Goal: Task Accomplishment & Management: Manage account settings

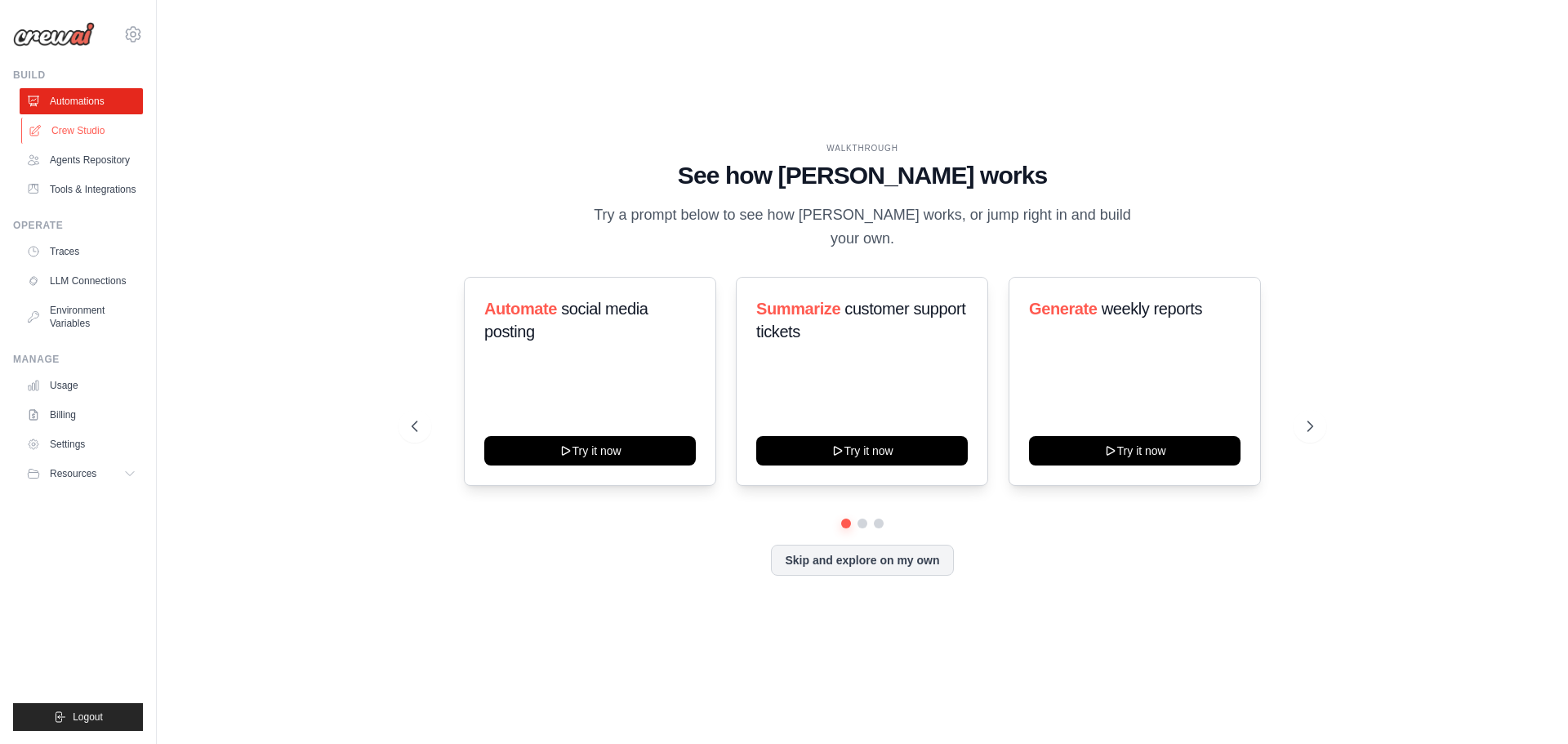
click at [50, 132] on link "Crew Studio" at bounding box center [82, 130] width 123 height 26
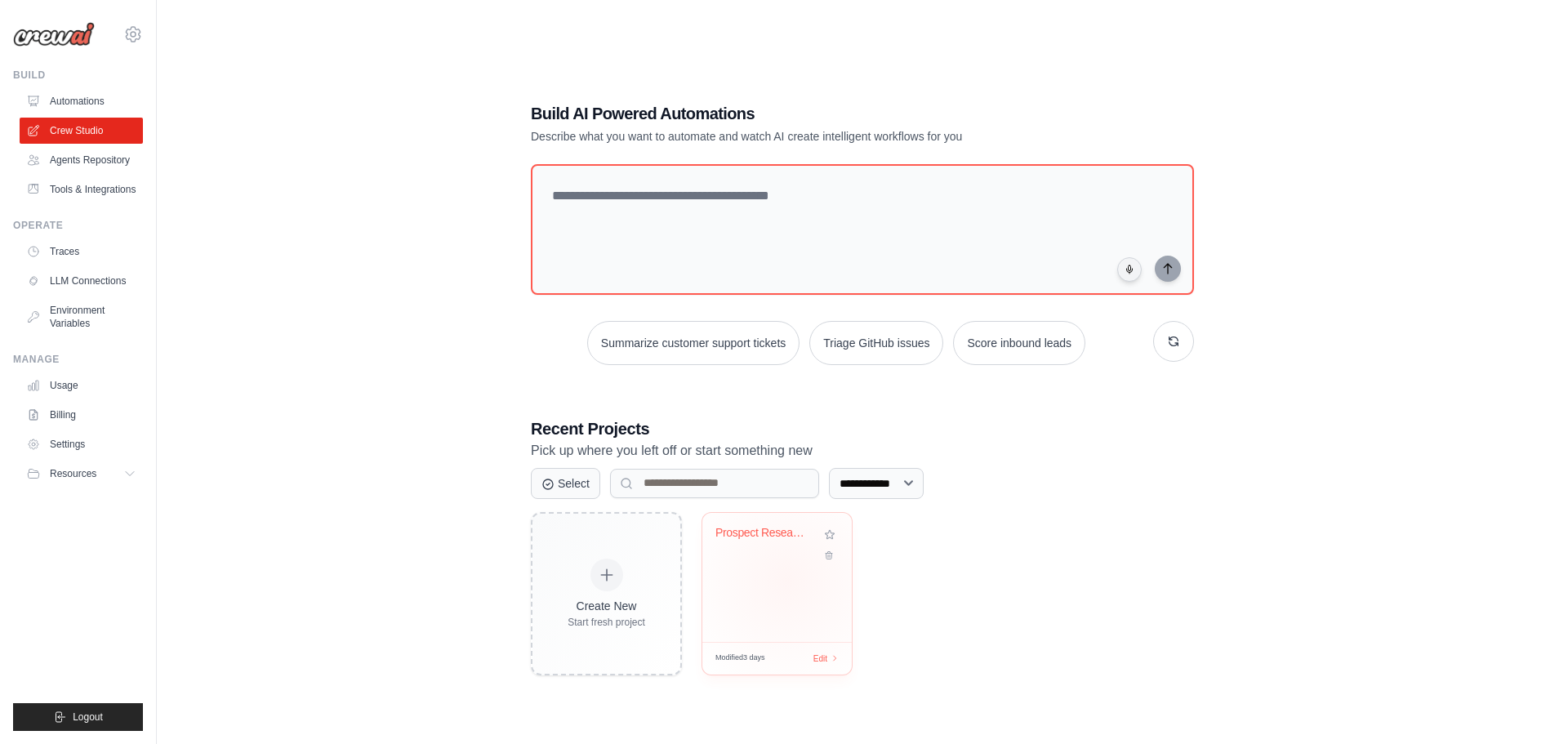
click at [787, 580] on div "Prospect Research & Email Drafting" at bounding box center [777, 577] width 150 height 129
click at [68, 428] on link "Billing" at bounding box center [82, 414] width 123 height 26
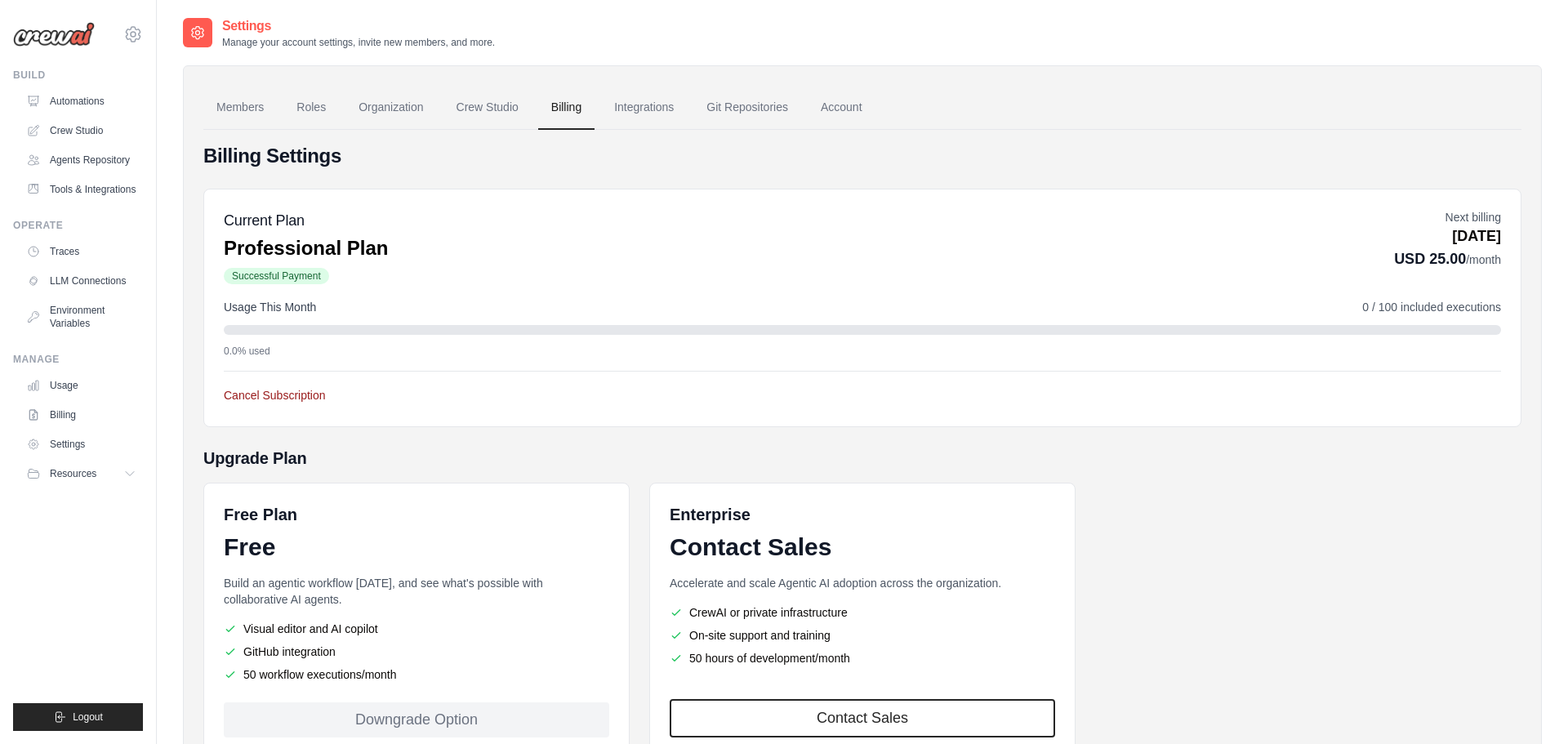
click at [317, 401] on button "Cancel Subscription" at bounding box center [275, 395] width 102 height 16
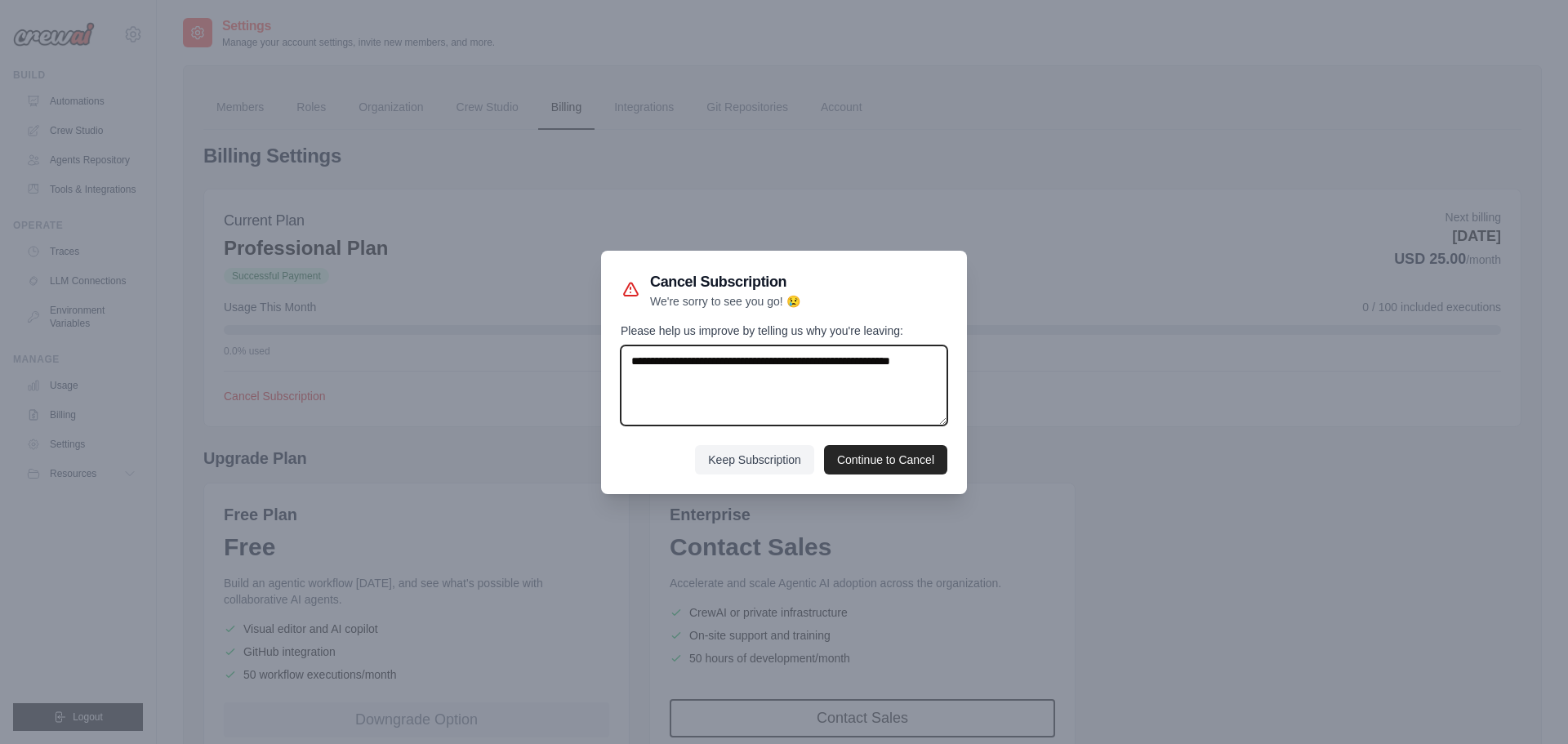
click at [780, 380] on textarea "Please help us improve by telling us why you're leaving:" at bounding box center [784, 385] width 326 height 80
click at [647, 381] on textarea "Please help us improve by telling us why you're leaving:" at bounding box center [784, 385] width 326 height 80
type textarea "**********"
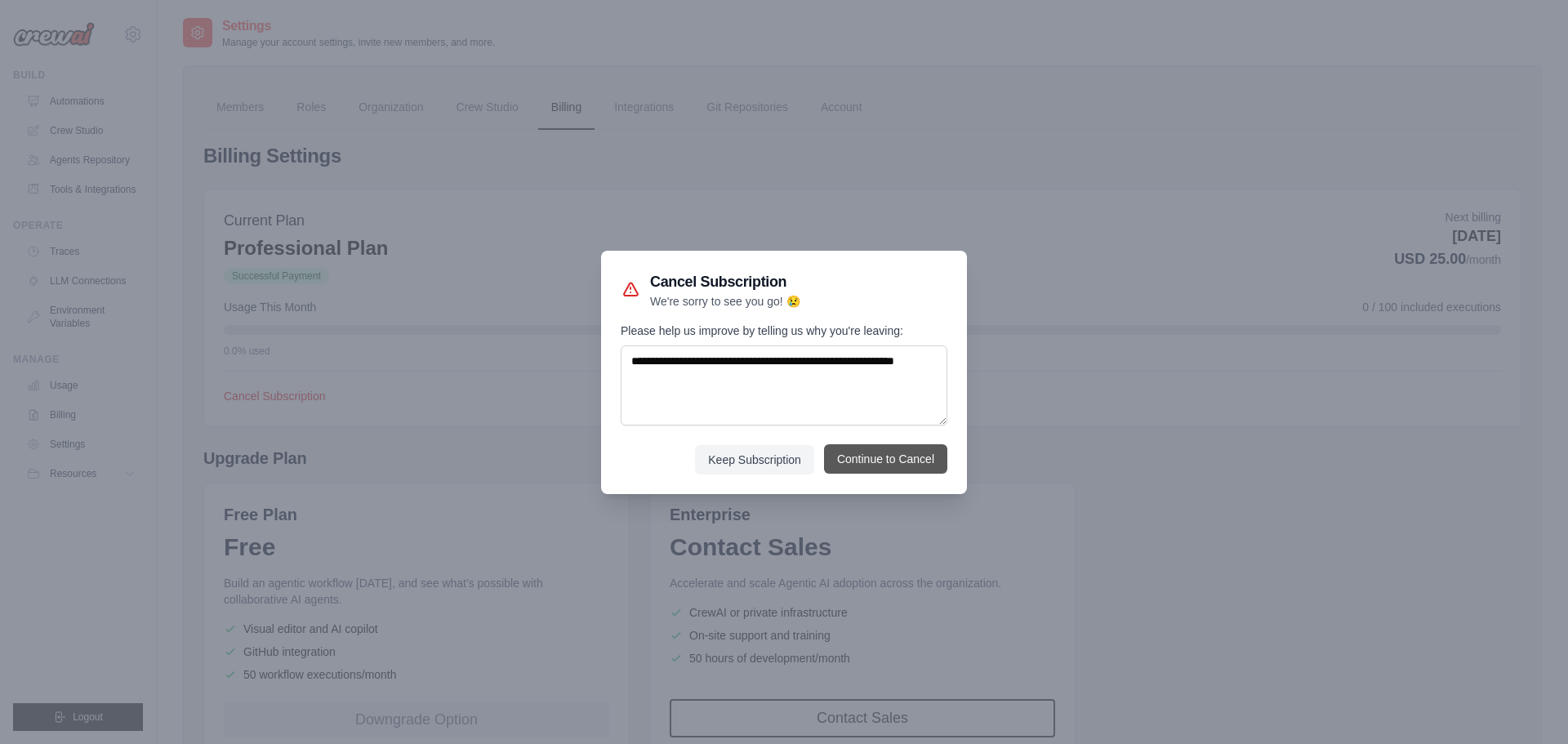
click at [861, 470] on button "Continue to Cancel" at bounding box center [886, 459] width 123 height 29
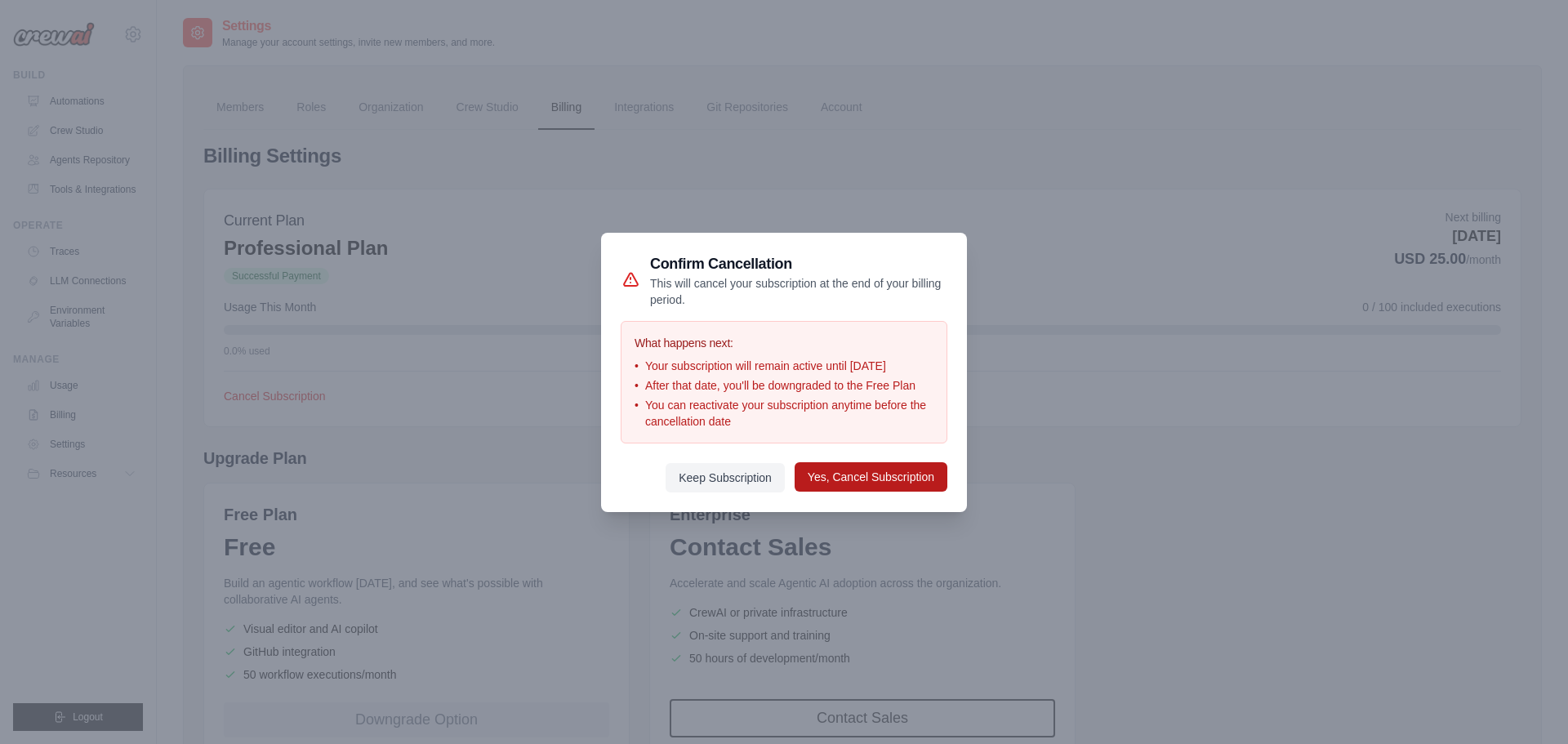
click at [856, 483] on button "Yes, Cancel Subscription" at bounding box center [871, 477] width 152 height 29
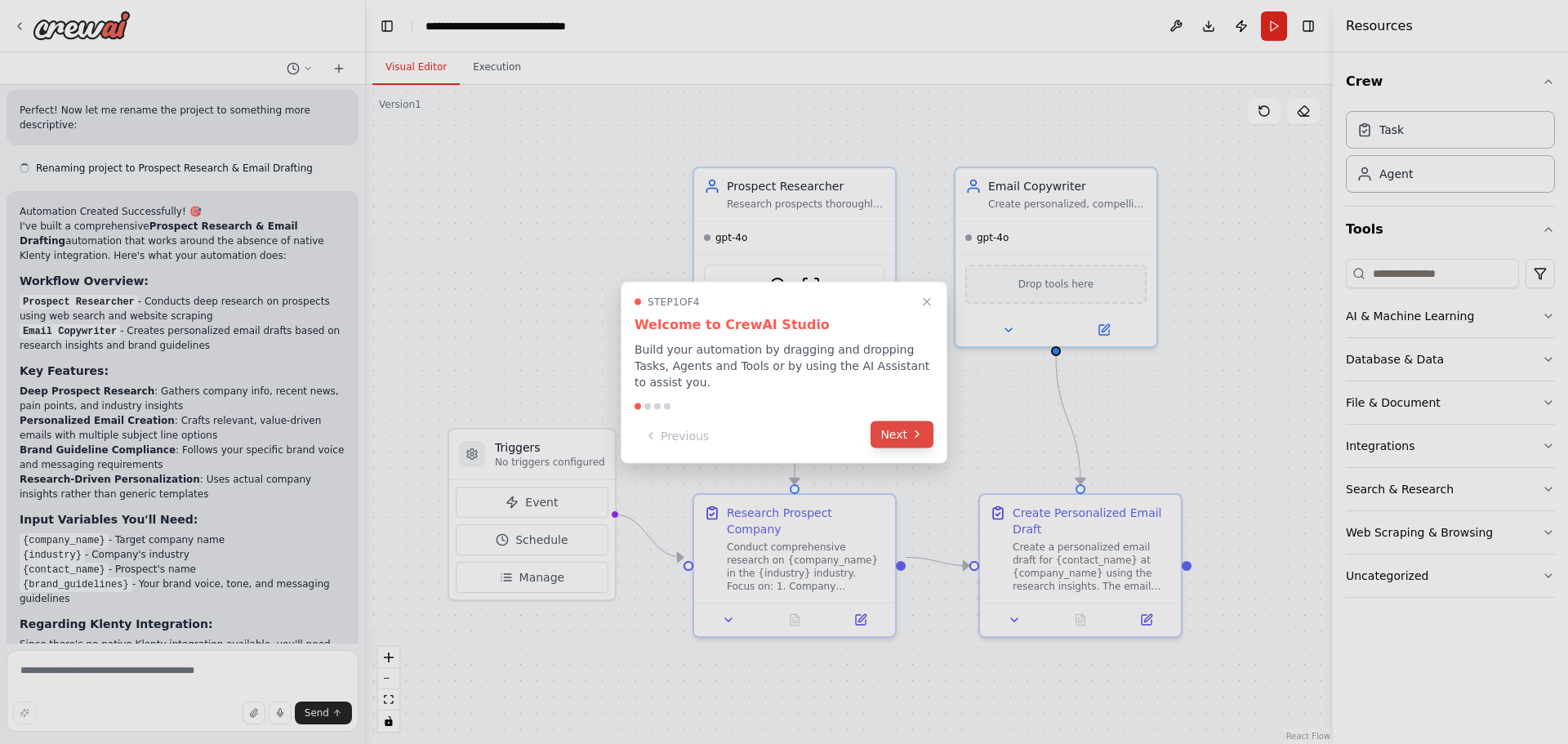
scroll to position [1376, 0]
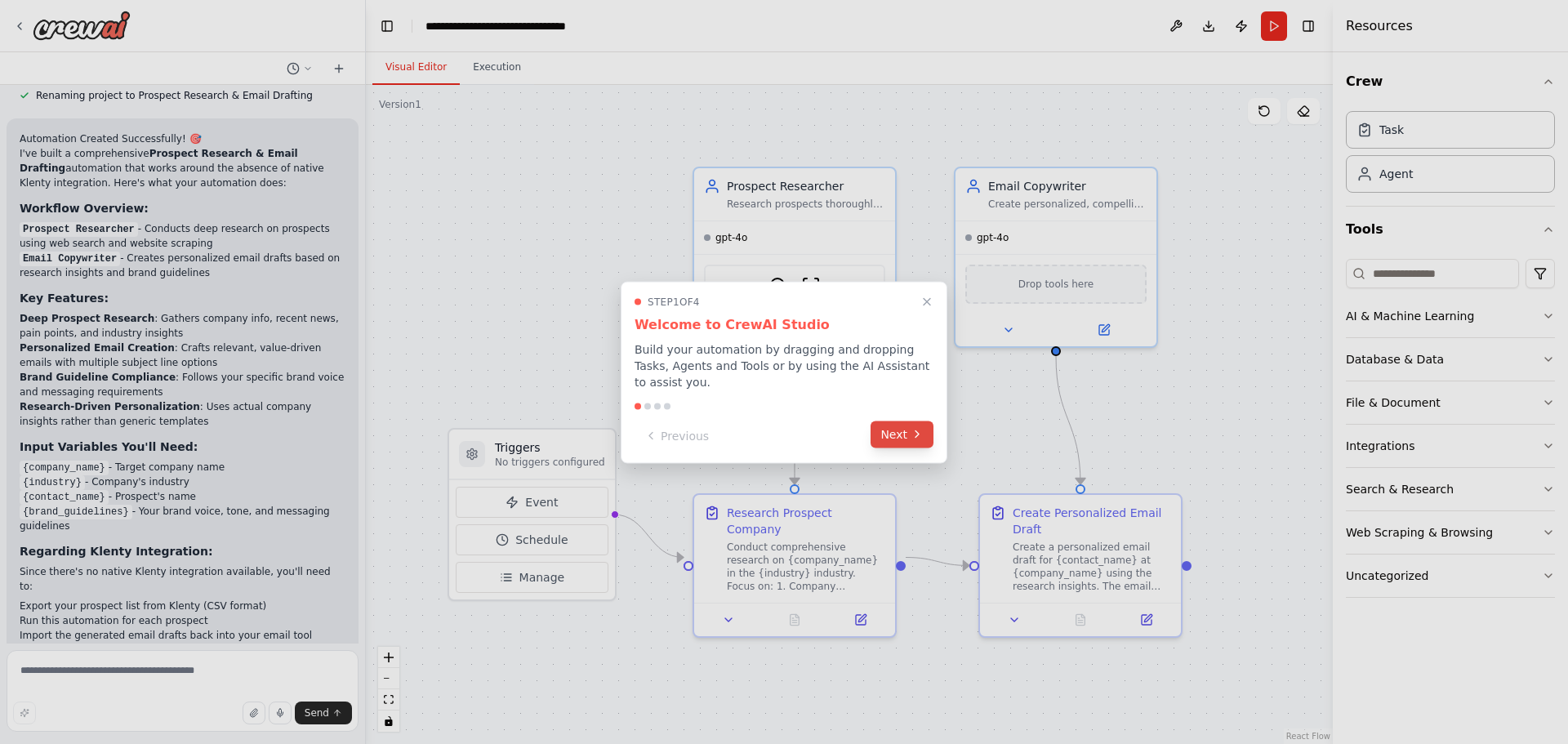
click at [909, 431] on button "Next" at bounding box center [901, 434] width 63 height 27
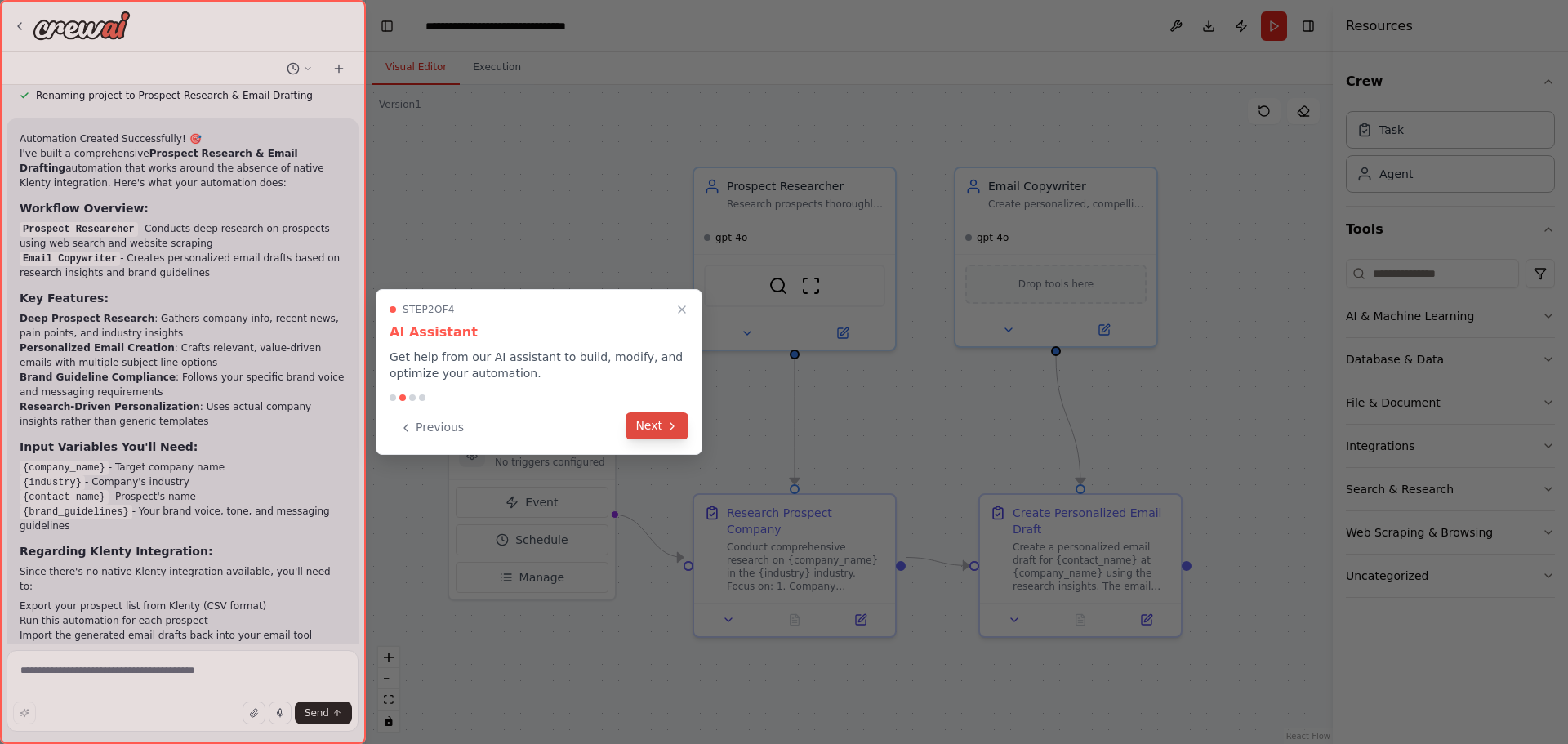
click at [668, 420] on icon at bounding box center [672, 426] width 13 height 13
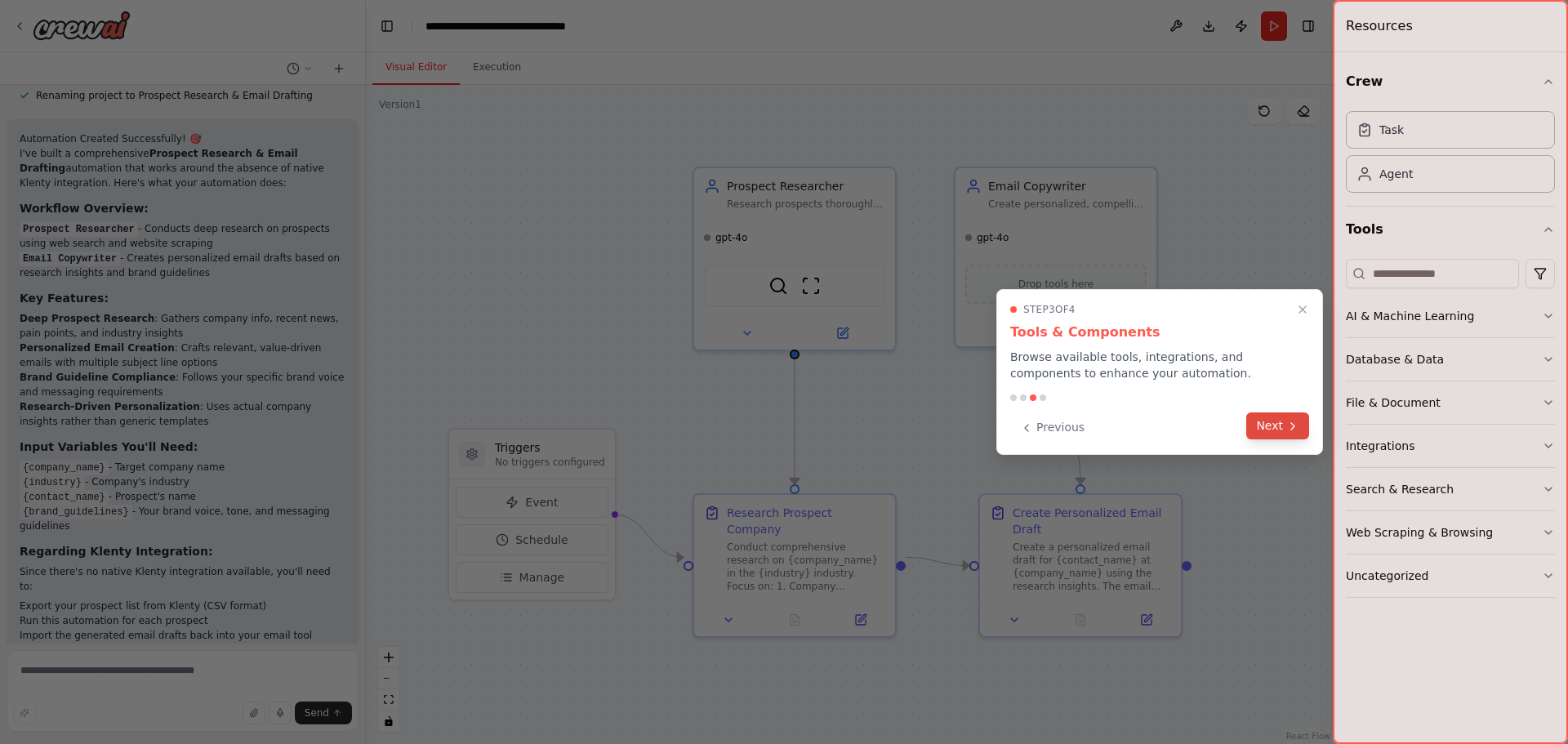
click at [1272, 431] on button "Next" at bounding box center [1277, 426] width 63 height 27
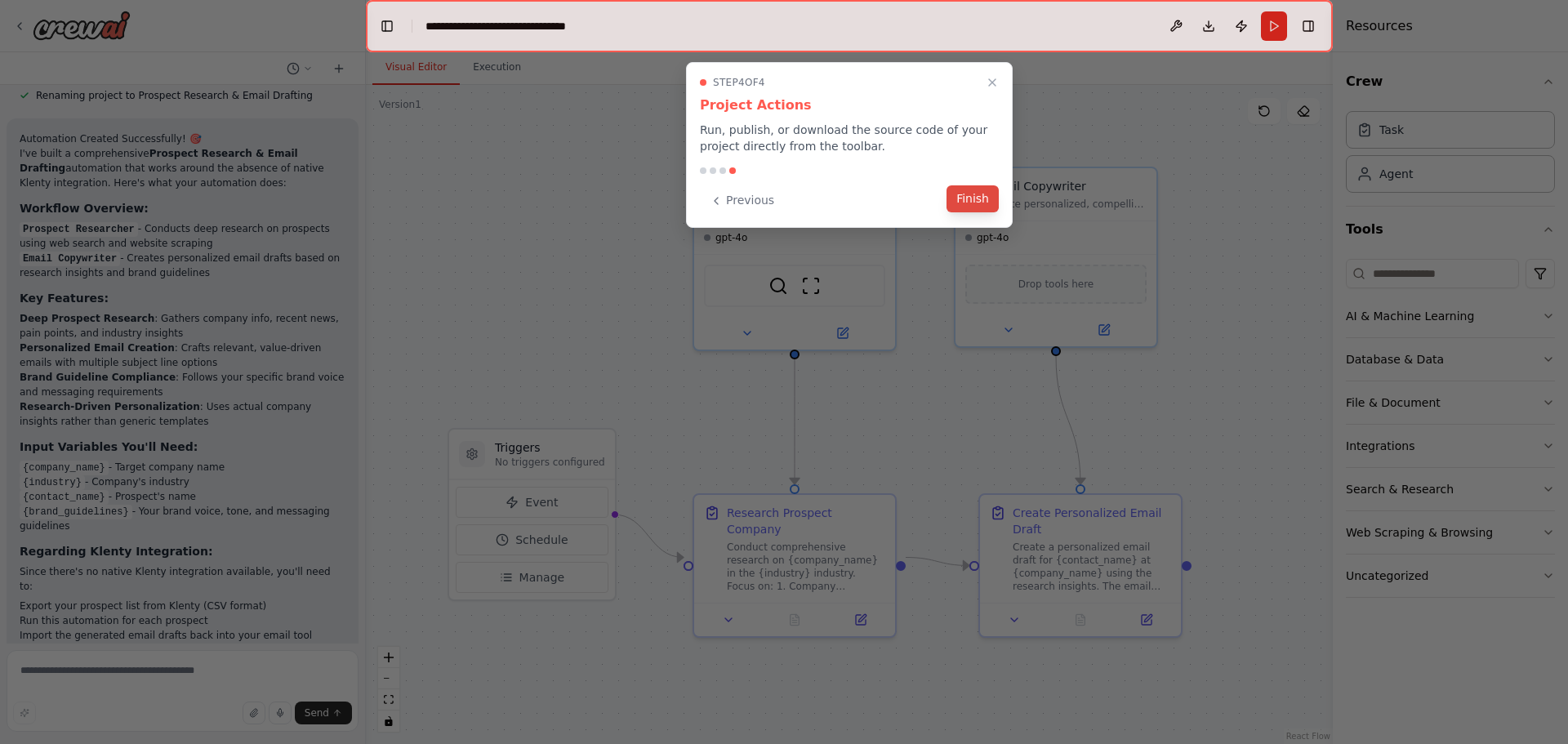
click at [978, 198] on button "Finish" at bounding box center [973, 199] width 53 height 27
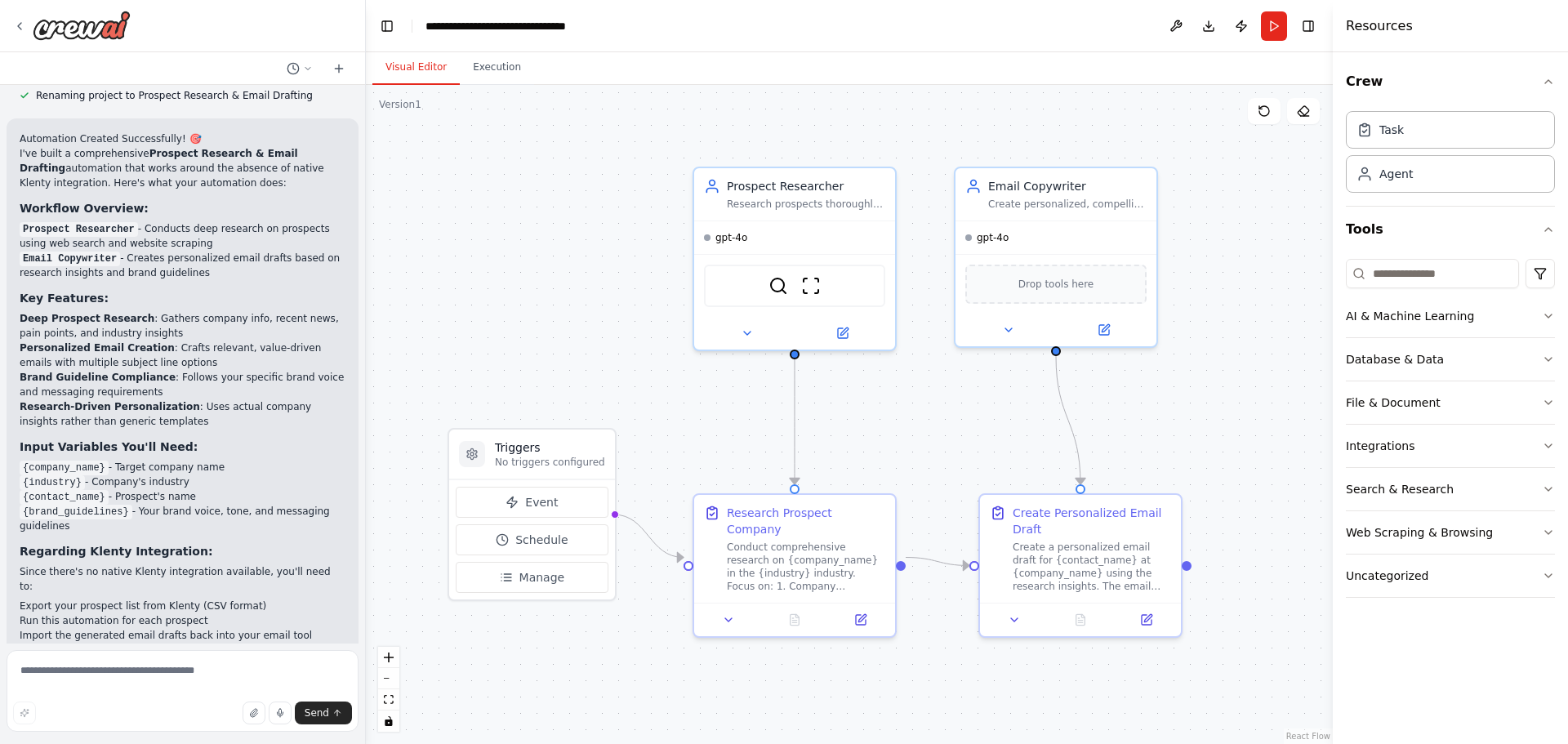
click at [776, 29] on header "**********" at bounding box center [849, 26] width 967 height 53
click at [1170, 29] on button at bounding box center [1176, 26] width 26 height 29
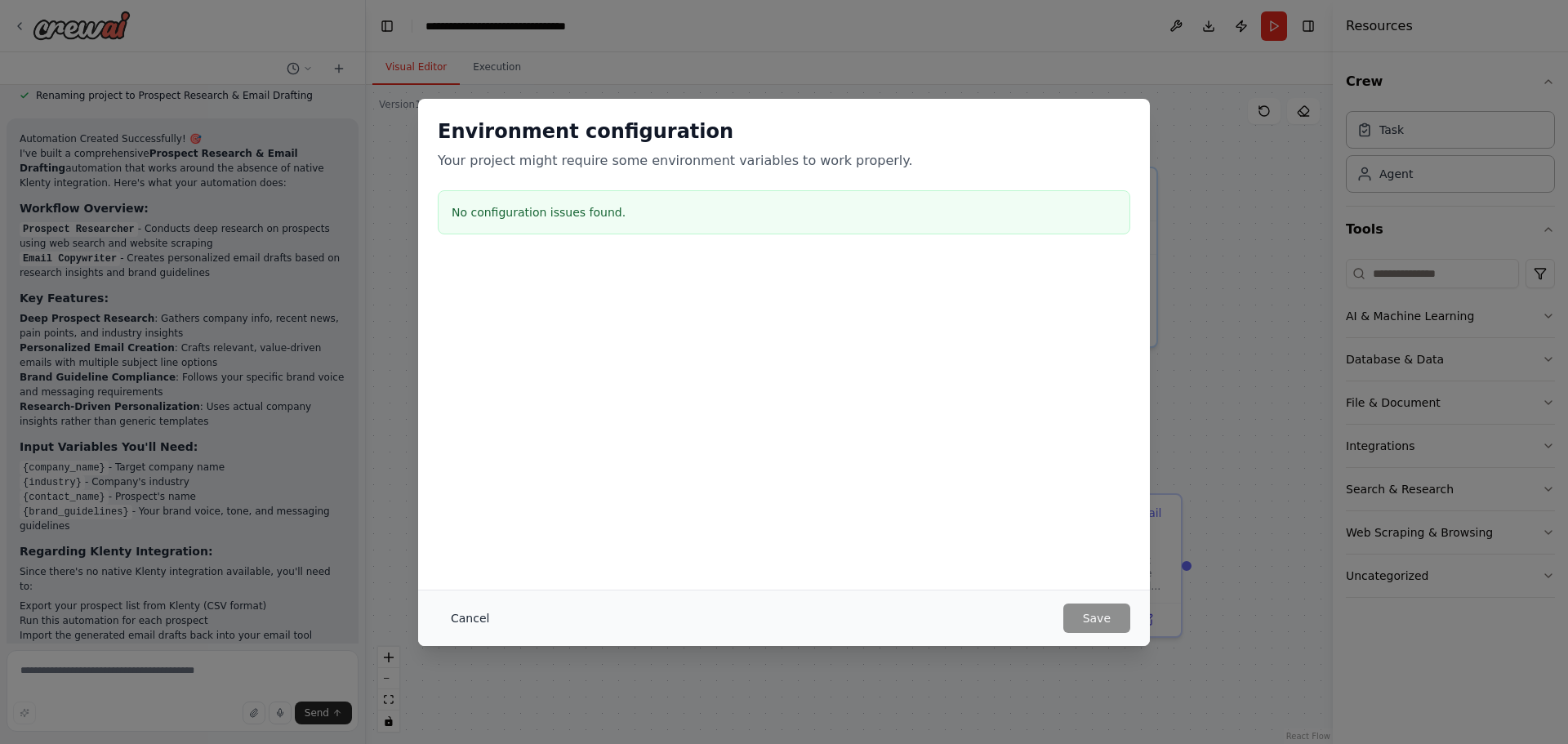
click at [470, 619] on button "Cancel" at bounding box center [469, 618] width 64 height 29
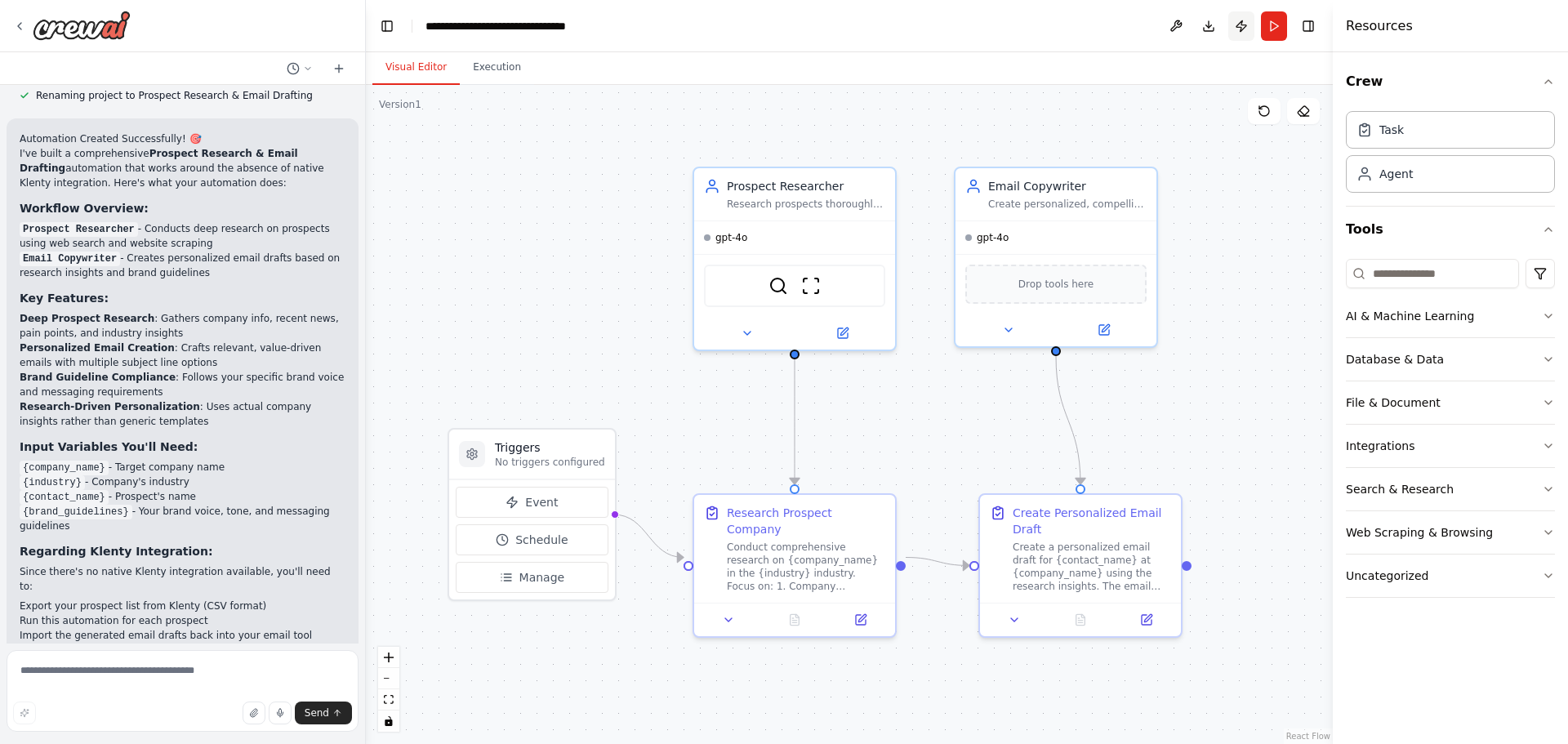
click at [1240, 26] on button "Publish" at bounding box center [1241, 26] width 26 height 29
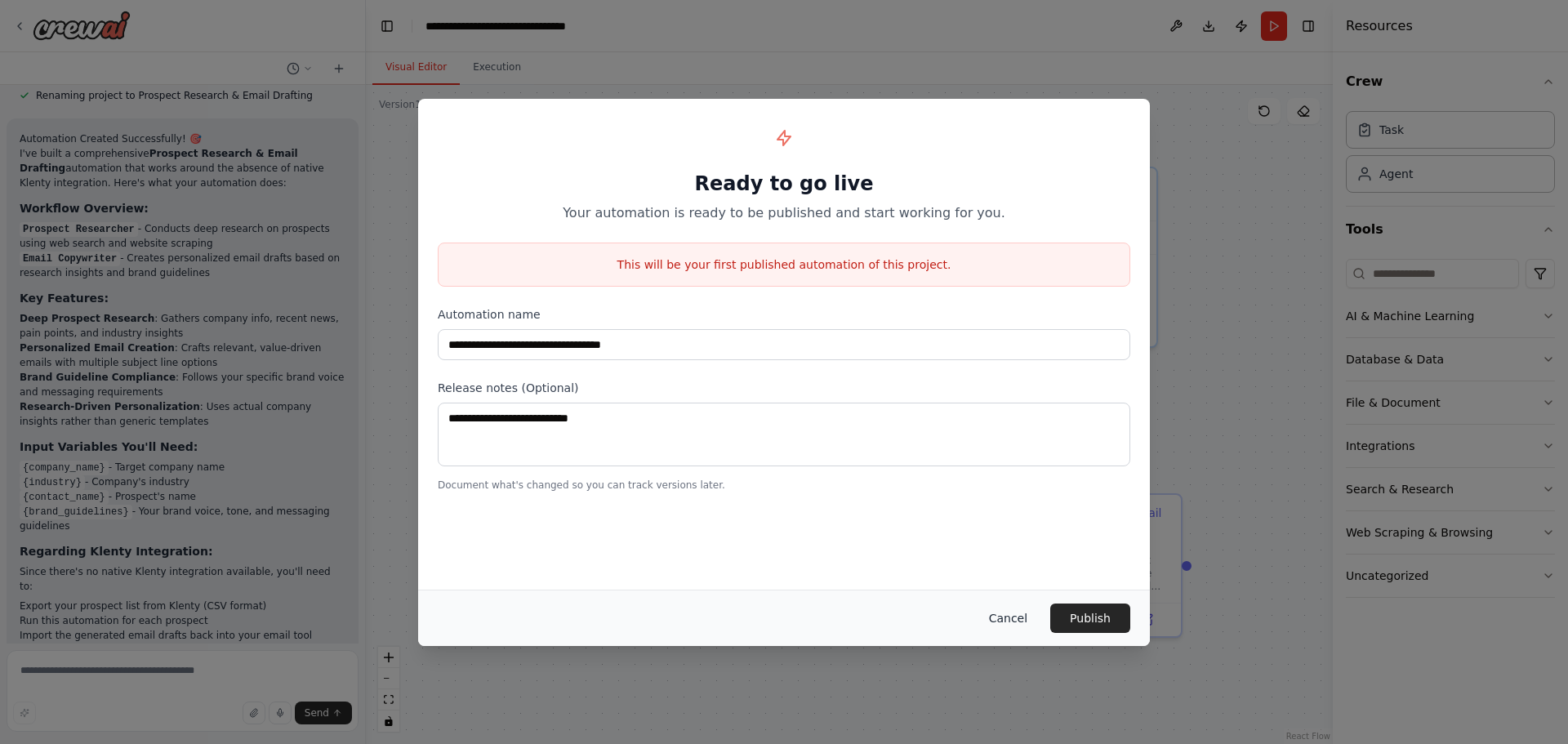
click at [1007, 613] on button "Cancel" at bounding box center [1008, 618] width 64 height 29
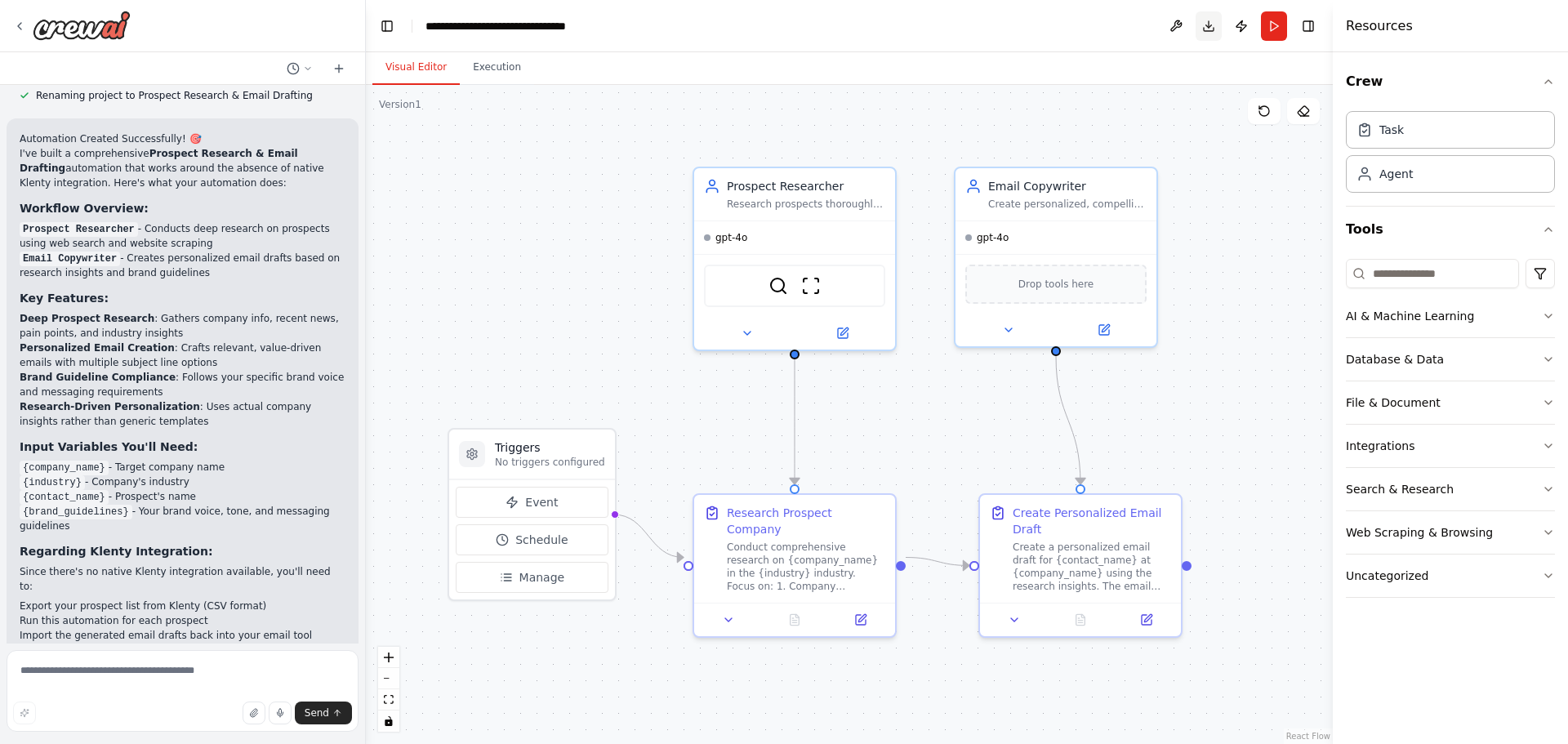
click at [1211, 34] on button "Download" at bounding box center [1208, 26] width 26 height 29
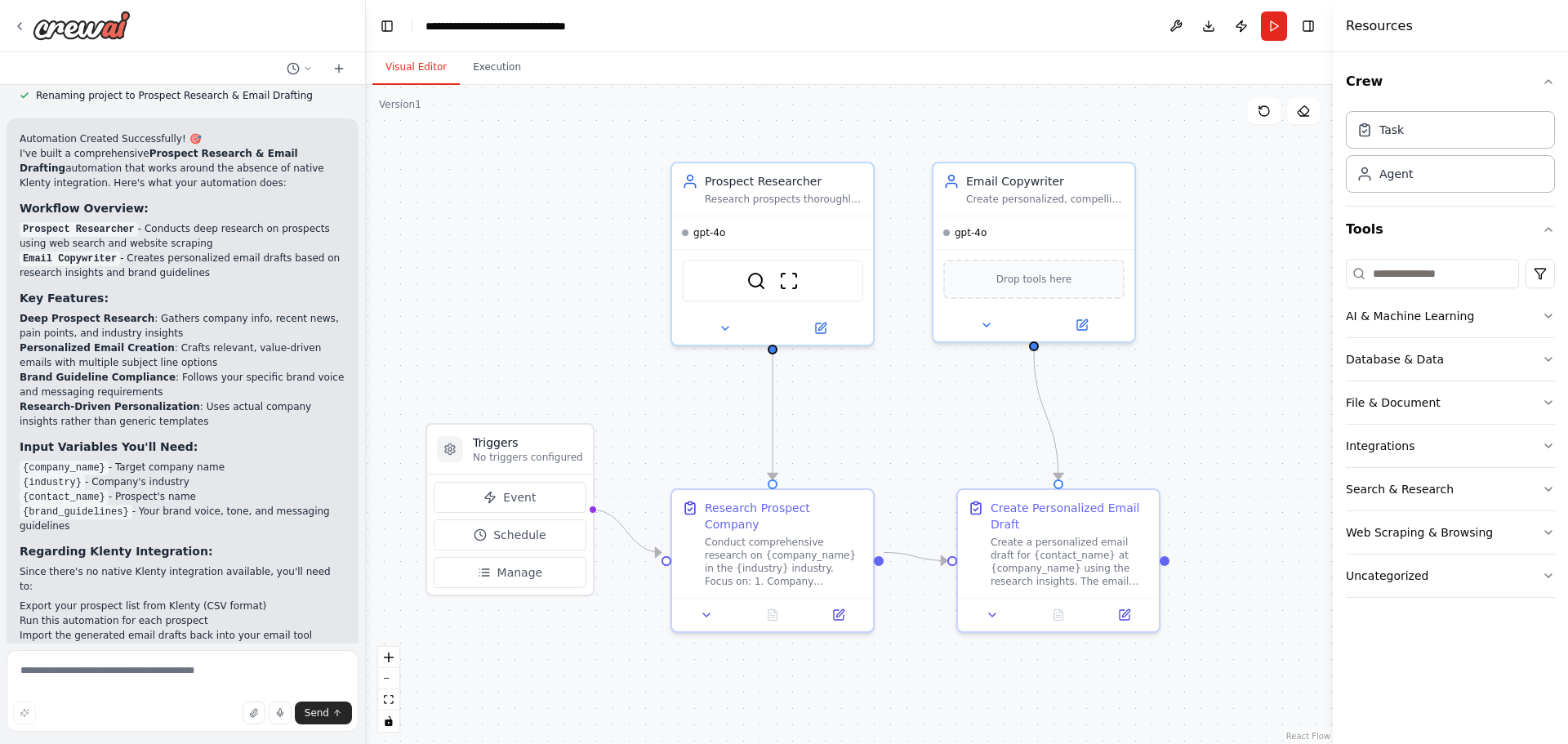
drag, startPoint x: 1252, startPoint y: 347, endPoint x: 1230, endPoint y: 342, distance: 22.6
click at [1230, 342] on div ".deletable-edge-delete-btn { width: 20px; height: 20px; border: 0px solid #ffff…" at bounding box center [849, 414] width 967 height 659
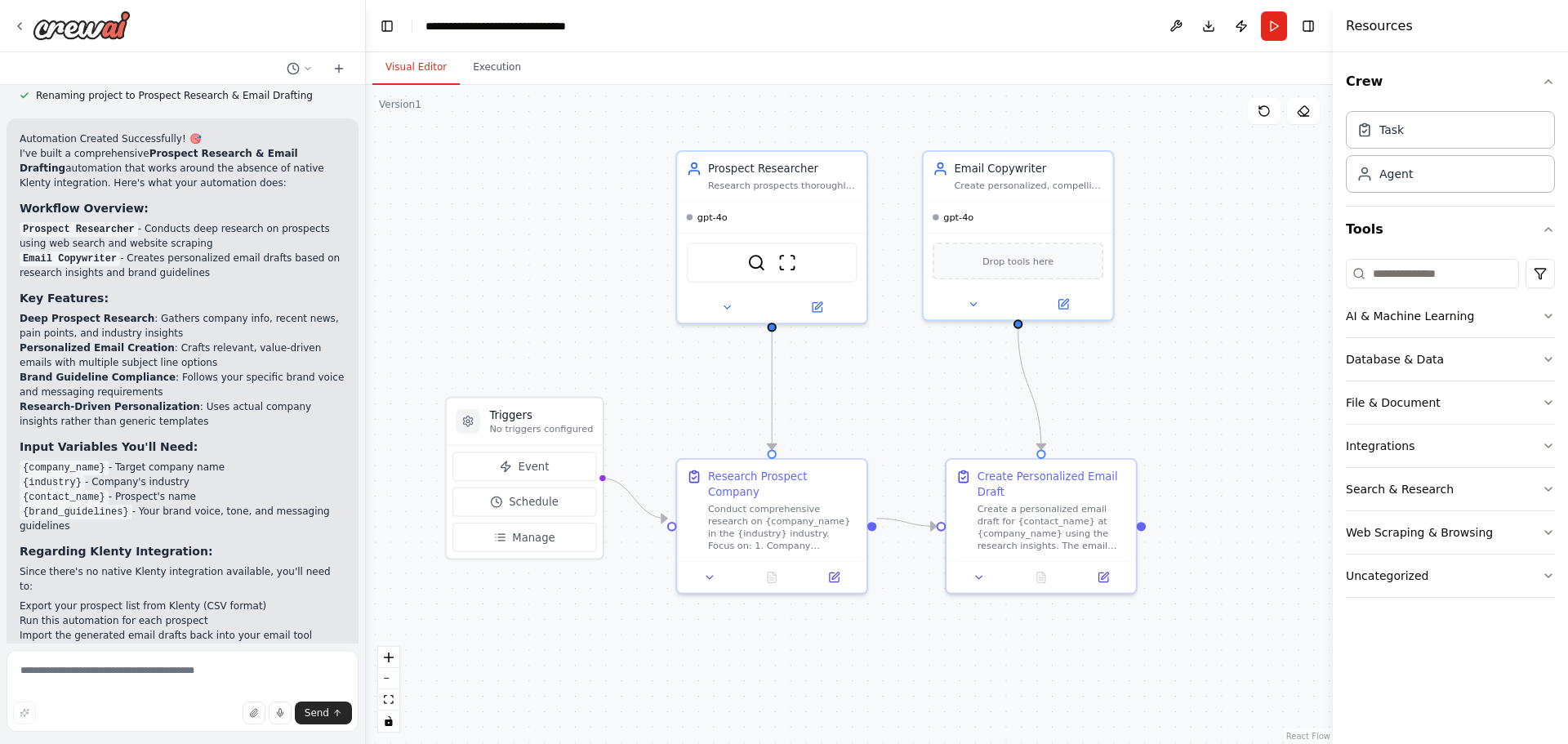
drag, startPoint x: 1226, startPoint y: 333, endPoint x: 1199, endPoint y: 311, distance: 34.8
click at [1199, 311] on div ".deletable-edge-delete-btn { width: 20px; height: 20px; border: 0px solid #ffff…" at bounding box center [849, 414] width 967 height 659
click at [1397, 276] on input at bounding box center [1432, 274] width 173 height 29
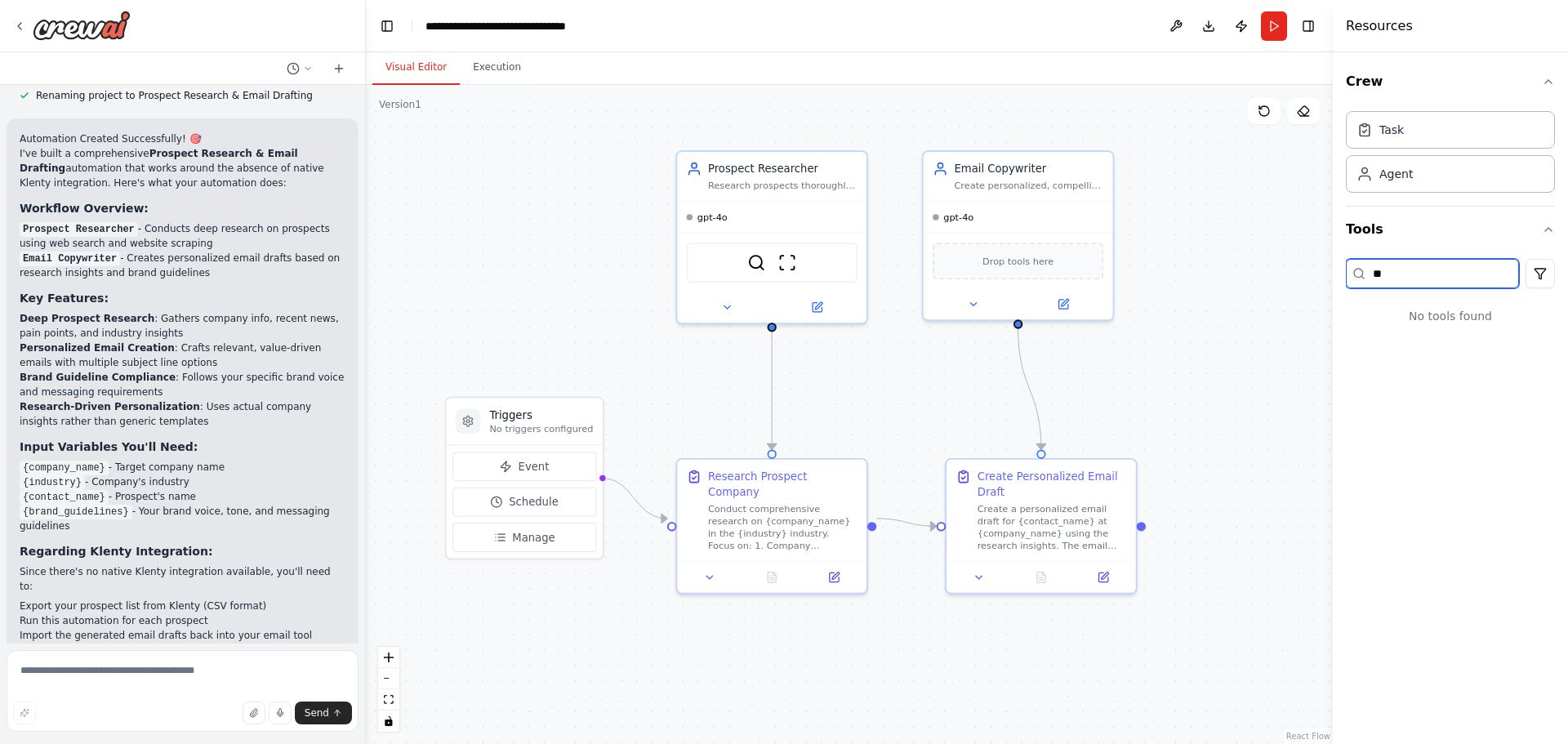
type input "*"
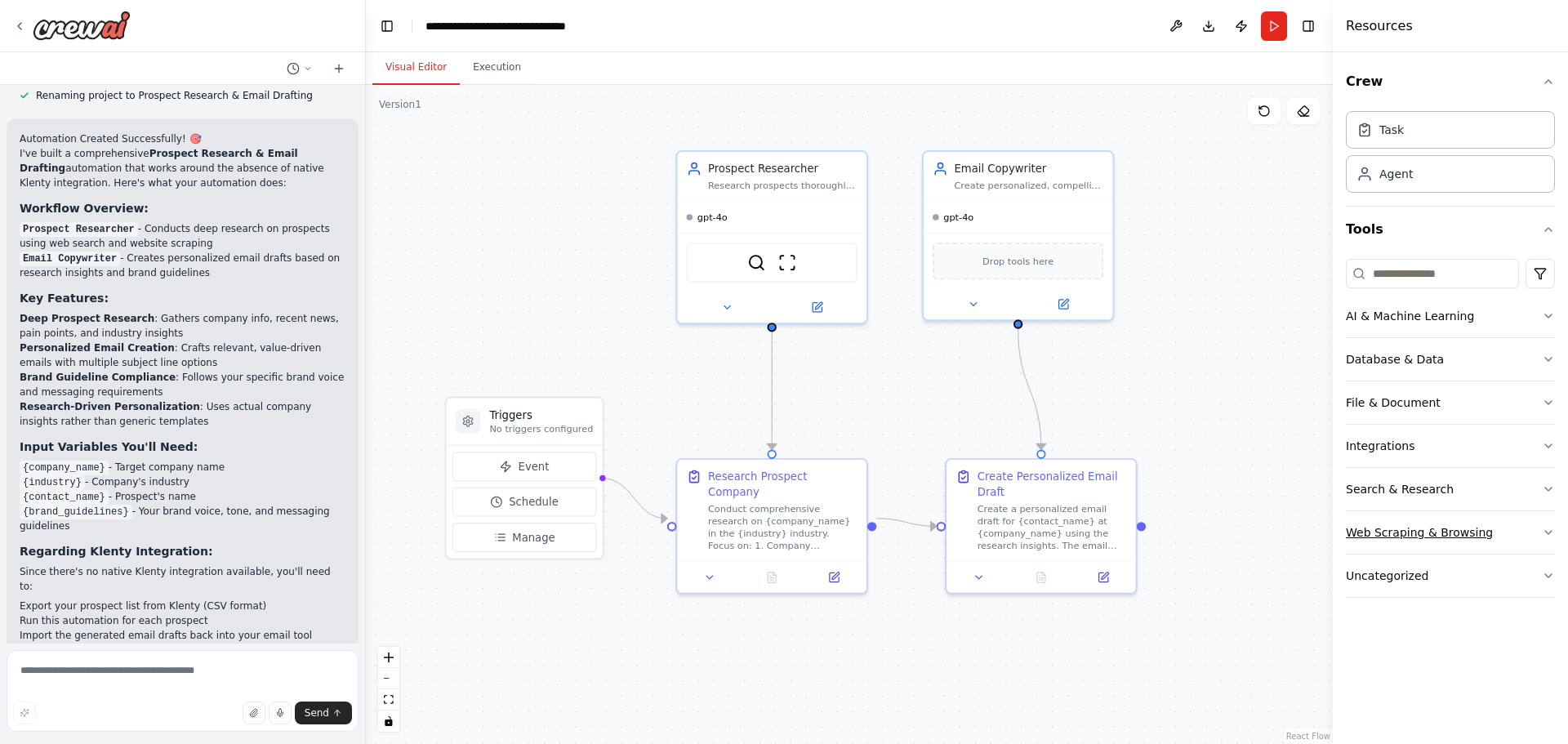
click at [1429, 533] on div "Web Scraping & Browsing" at bounding box center [1419, 532] width 147 height 16
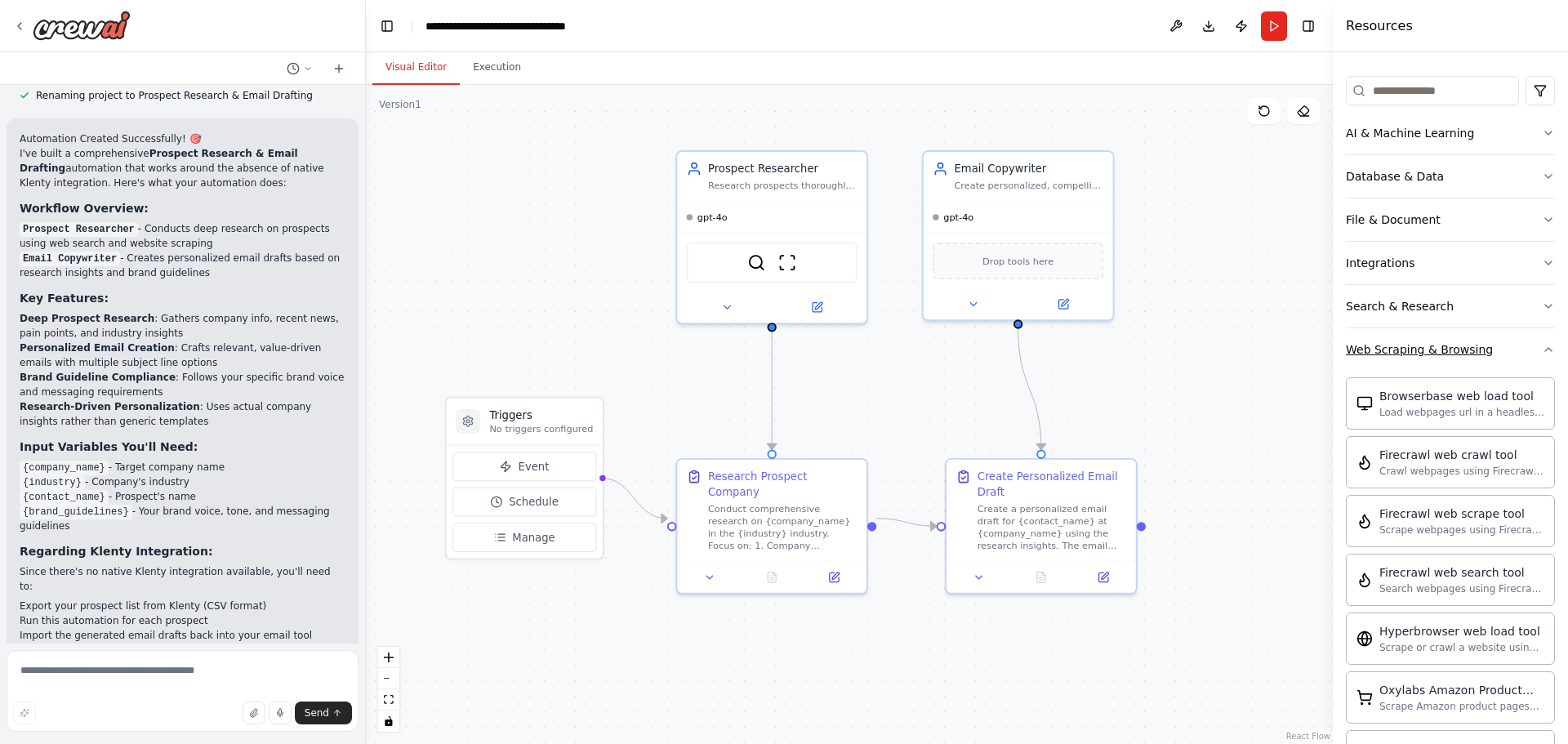
scroll to position [187, 0]
click at [799, 503] on div "Conduct comprehensive research on {company_name} in the {industry} industry. Fo…" at bounding box center [782, 524] width 150 height 49
click at [826, 565] on button at bounding box center [834, 574] width 53 height 19
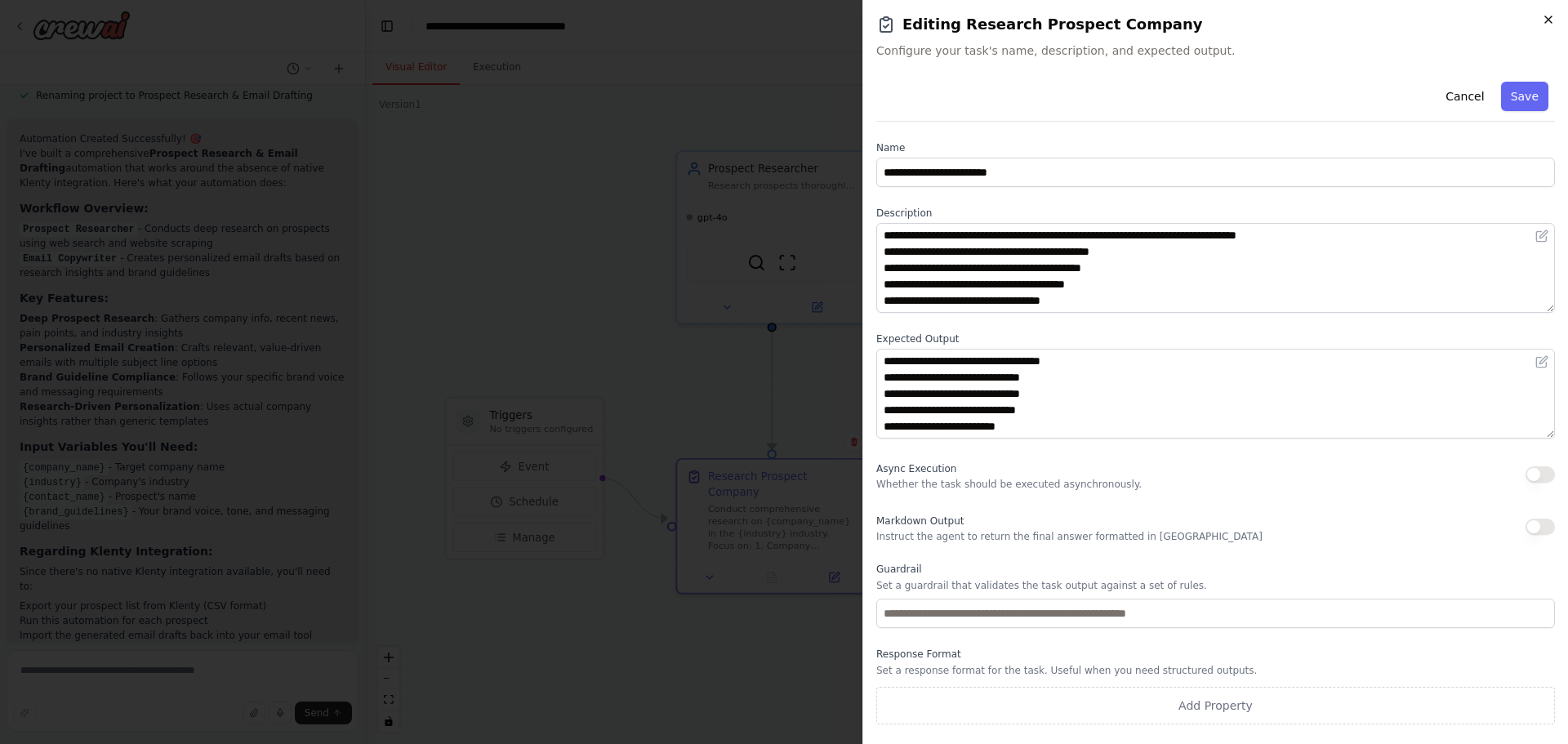
click at [1546, 24] on icon "button" at bounding box center [1548, 19] width 13 height 13
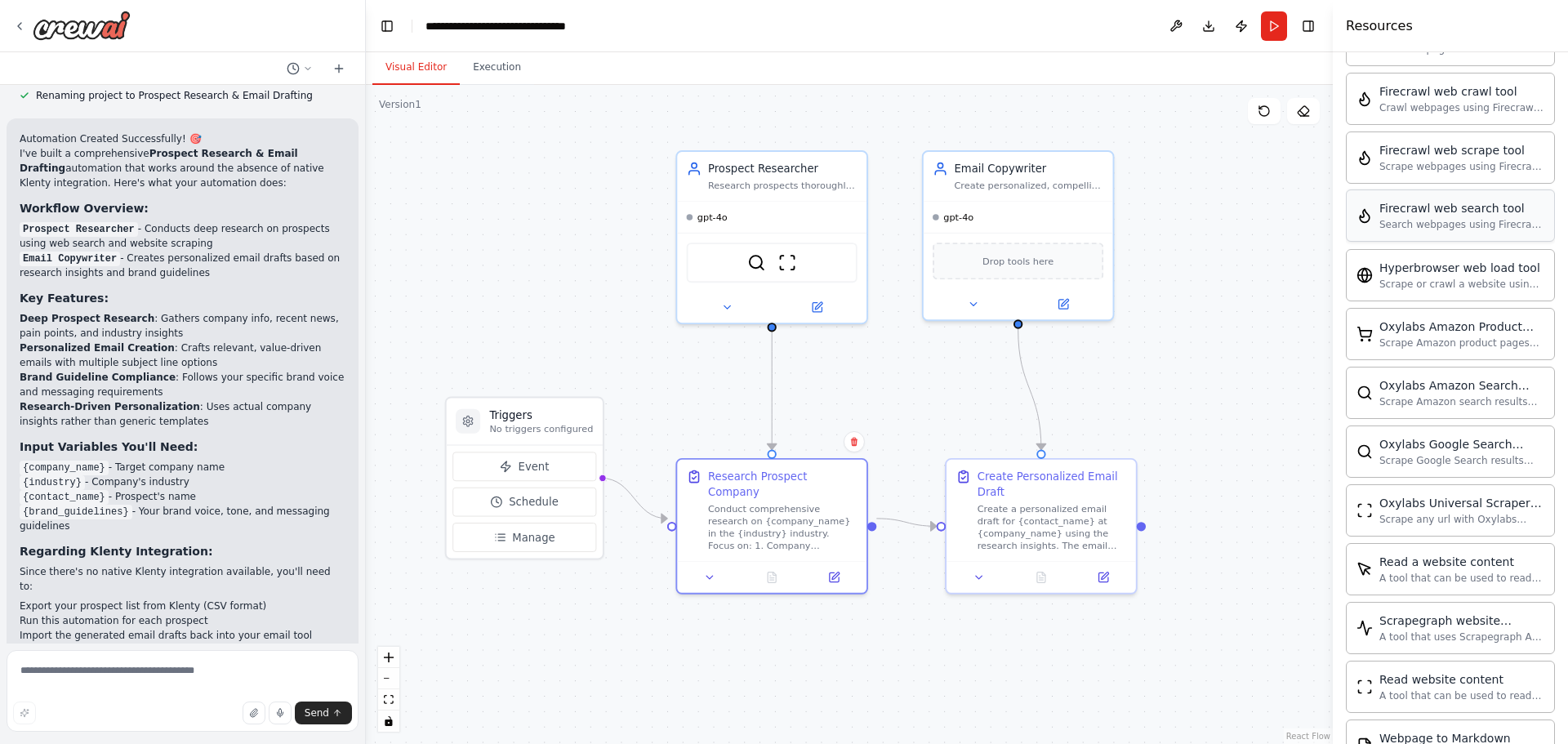
scroll to position [775, 0]
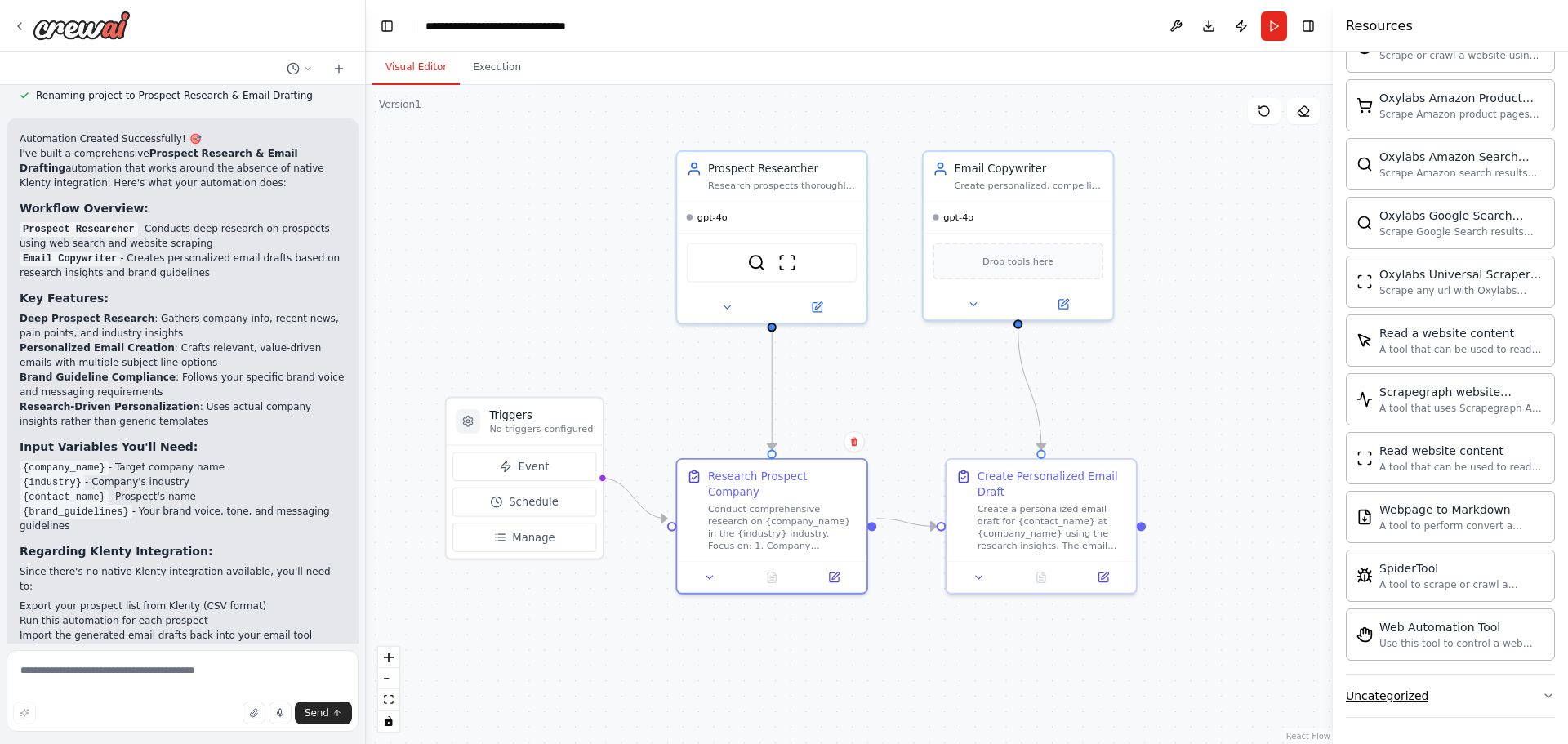
click at [1447, 711] on button "Uncategorized" at bounding box center [1450, 695] width 209 height 43
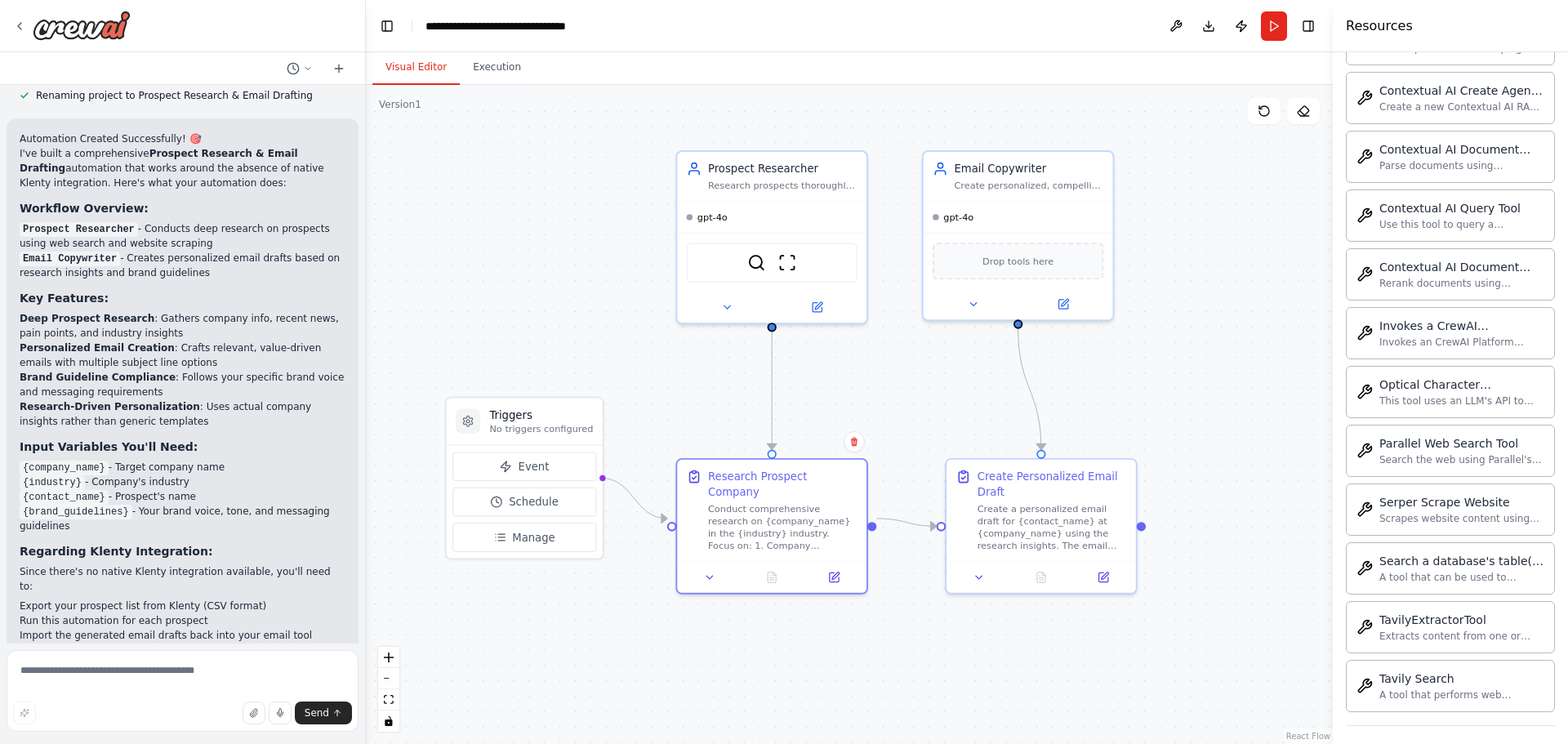
scroll to position [1669, 0]
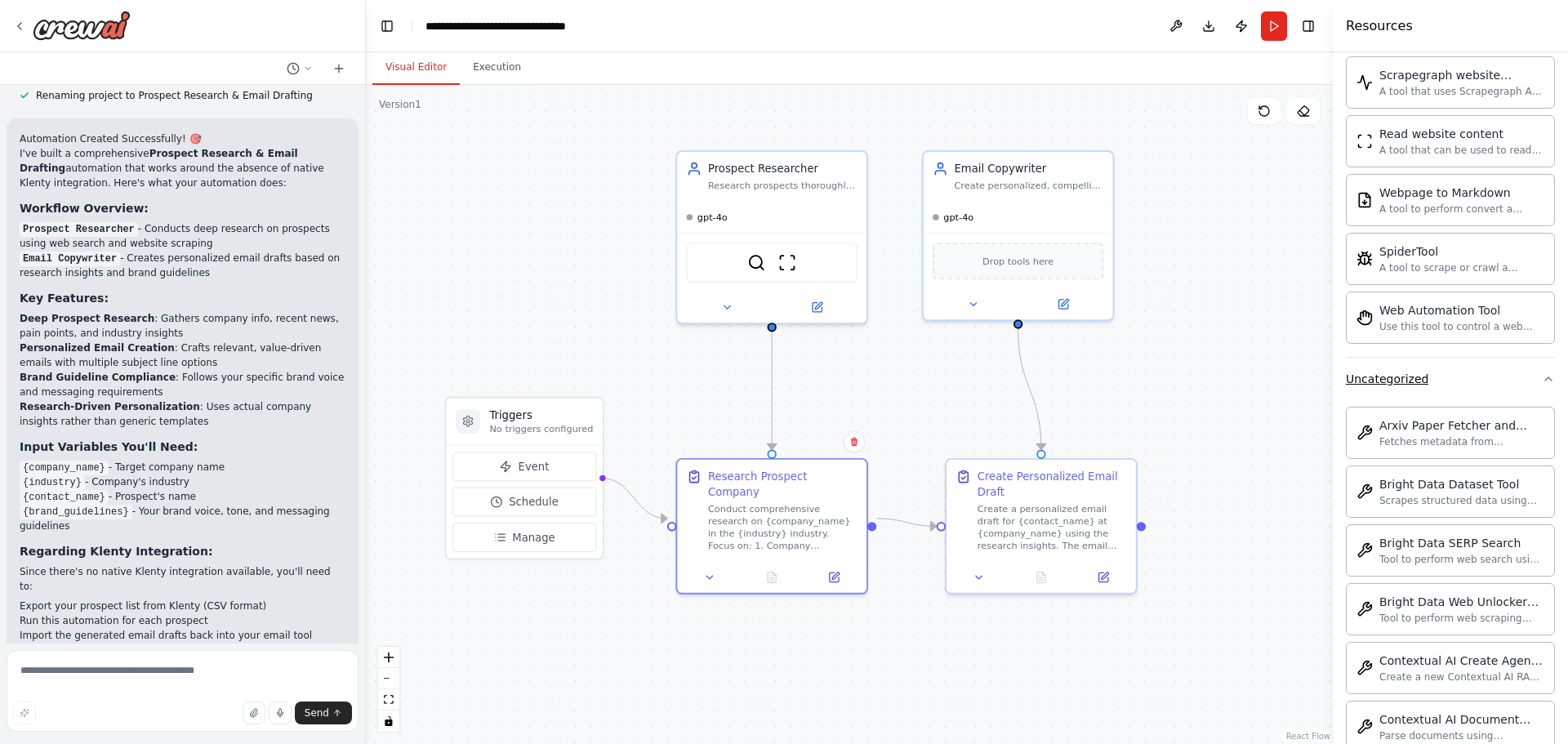
click at [1466, 384] on button "Uncategorized" at bounding box center [1450, 379] width 209 height 43
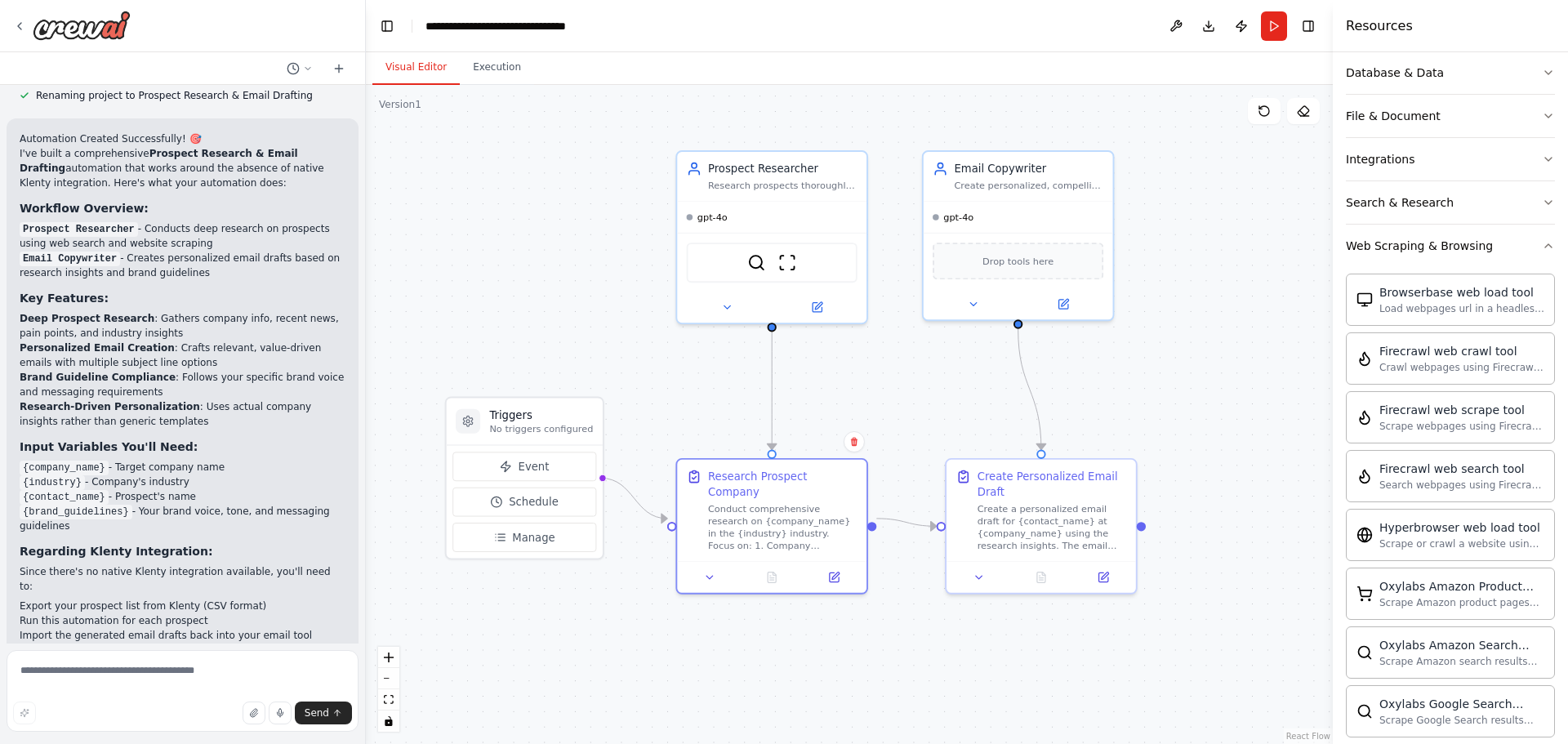
scroll to position [219, 0]
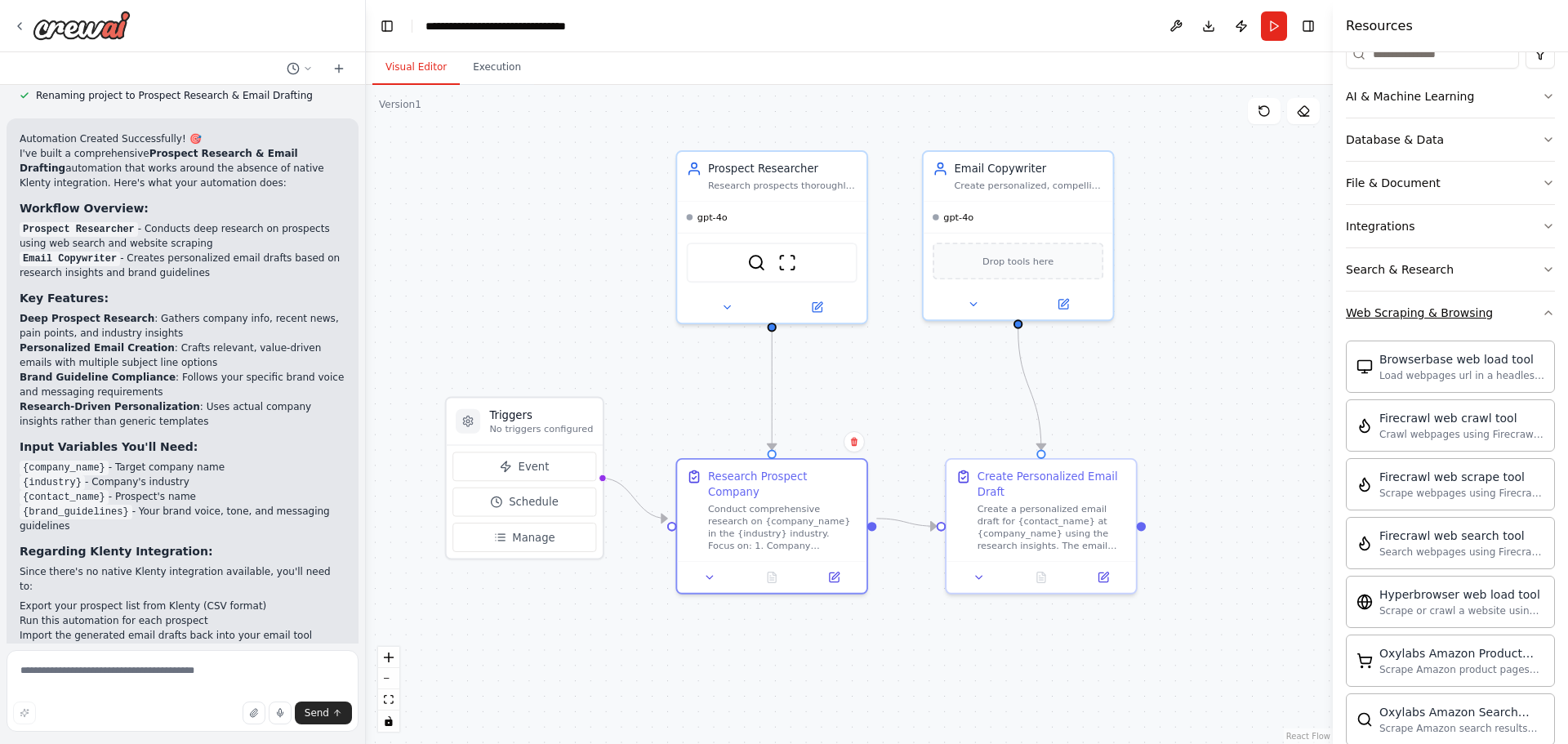
click at [1457, 317] on div "Web Scraping & Browsing" at bounding box center [1419, 313] width 147 height 16
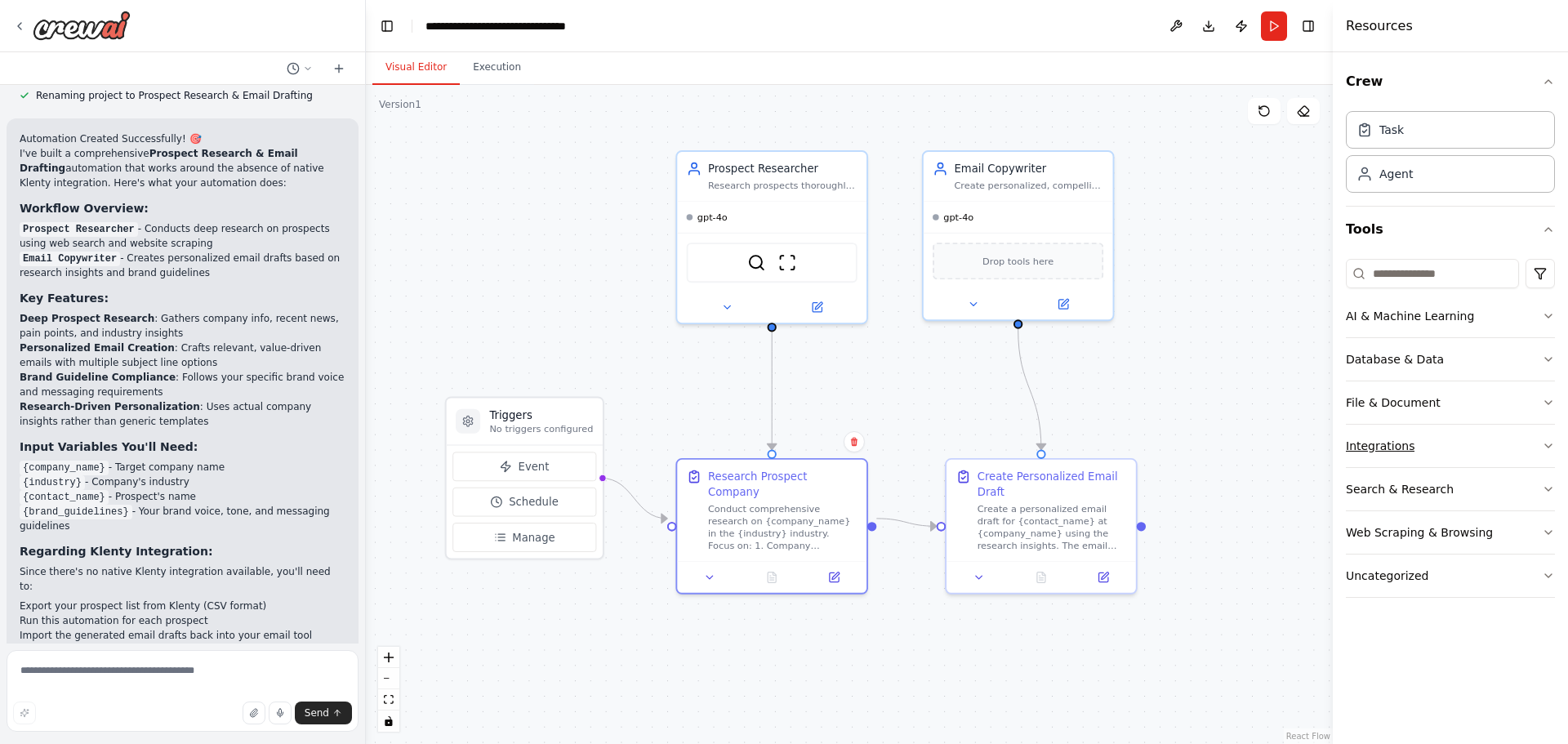
click at [1415, 445] on button "Integrations" at bounding box center [1450, 445] width 209 height 43
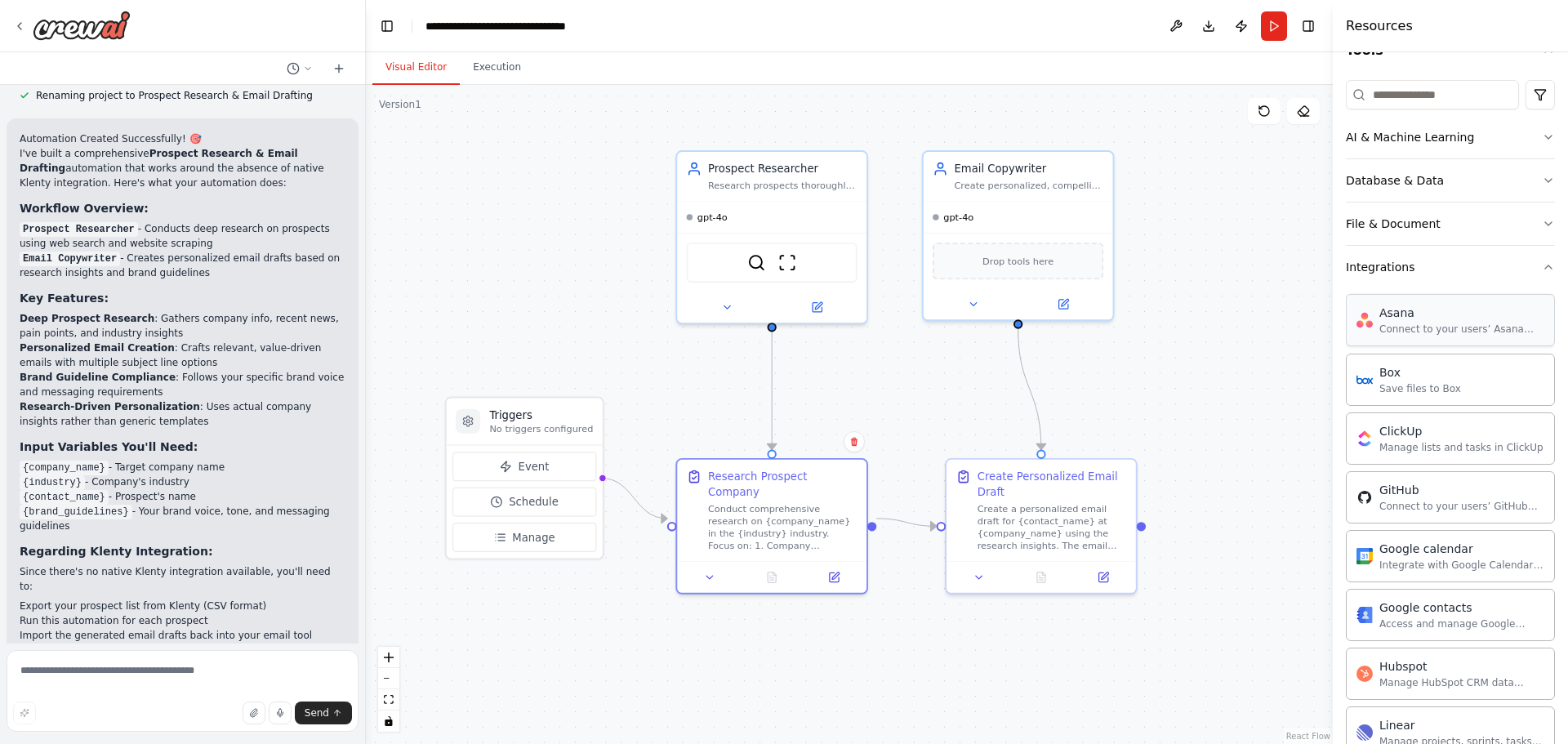
scroll to position [155, 0]
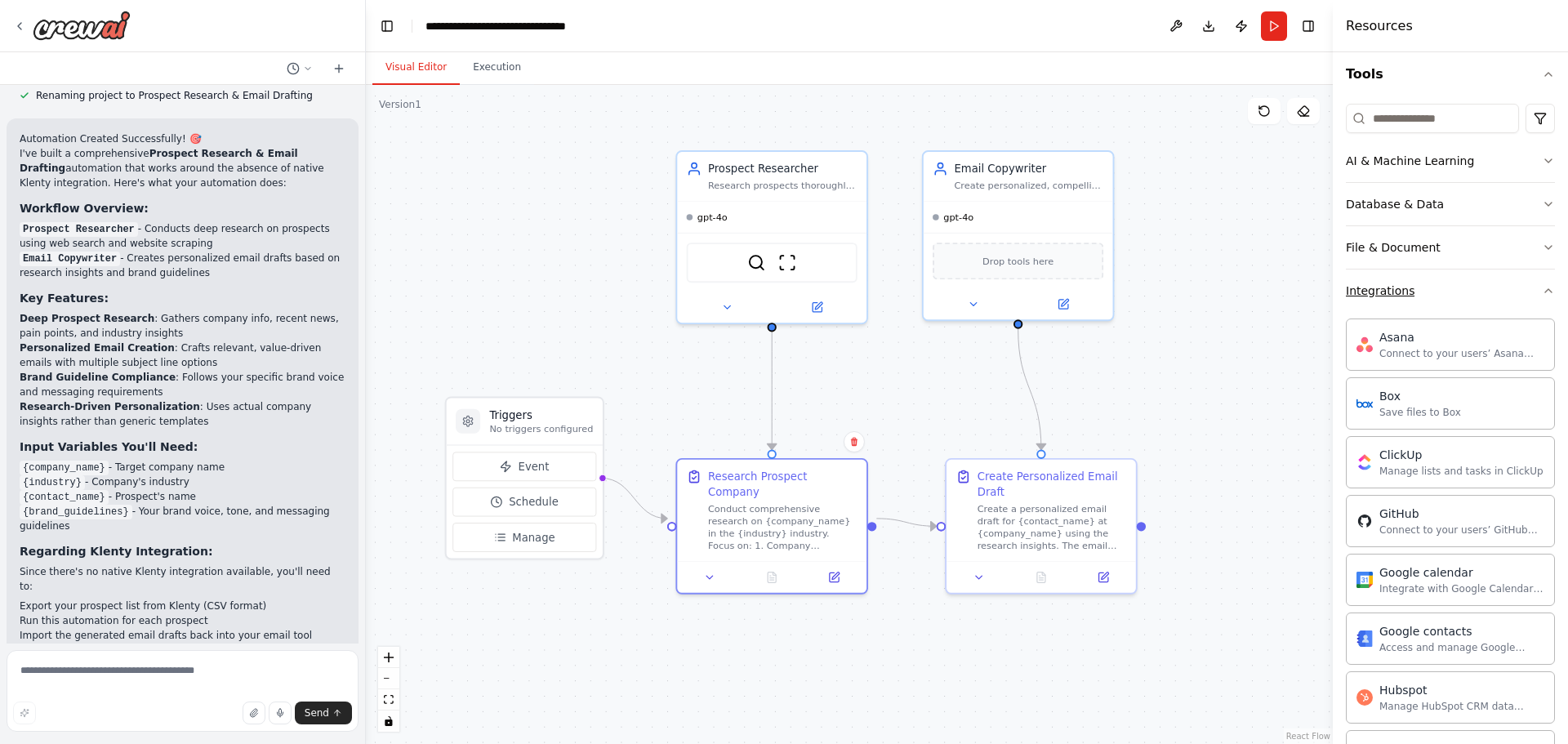
click at [1428, 295] on button "Integrations" at bounding box center [1450, 290] width 209 height 43
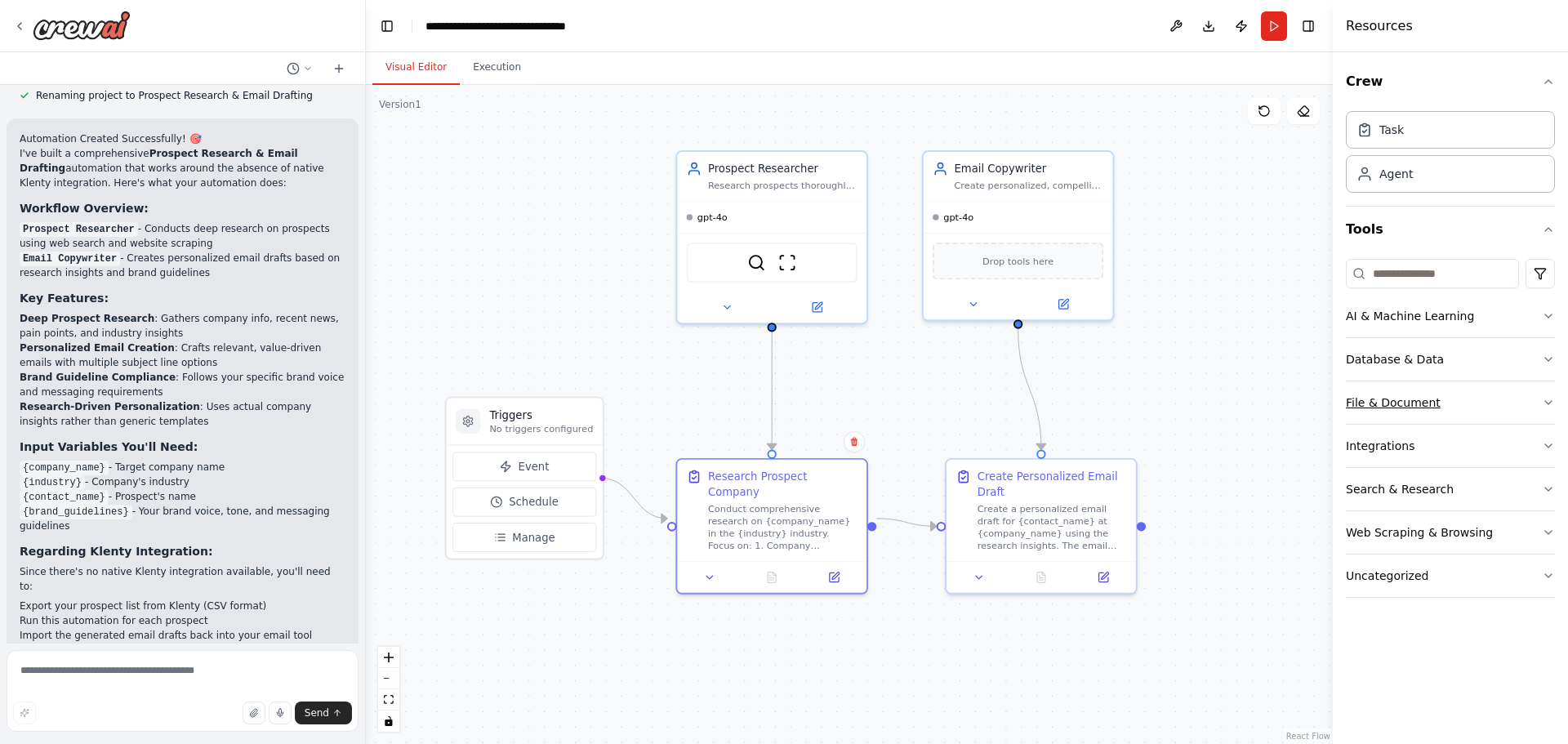
click at [1489, 400] on button "File & Document" at bounding box center [1450, 402] width 209 height 43
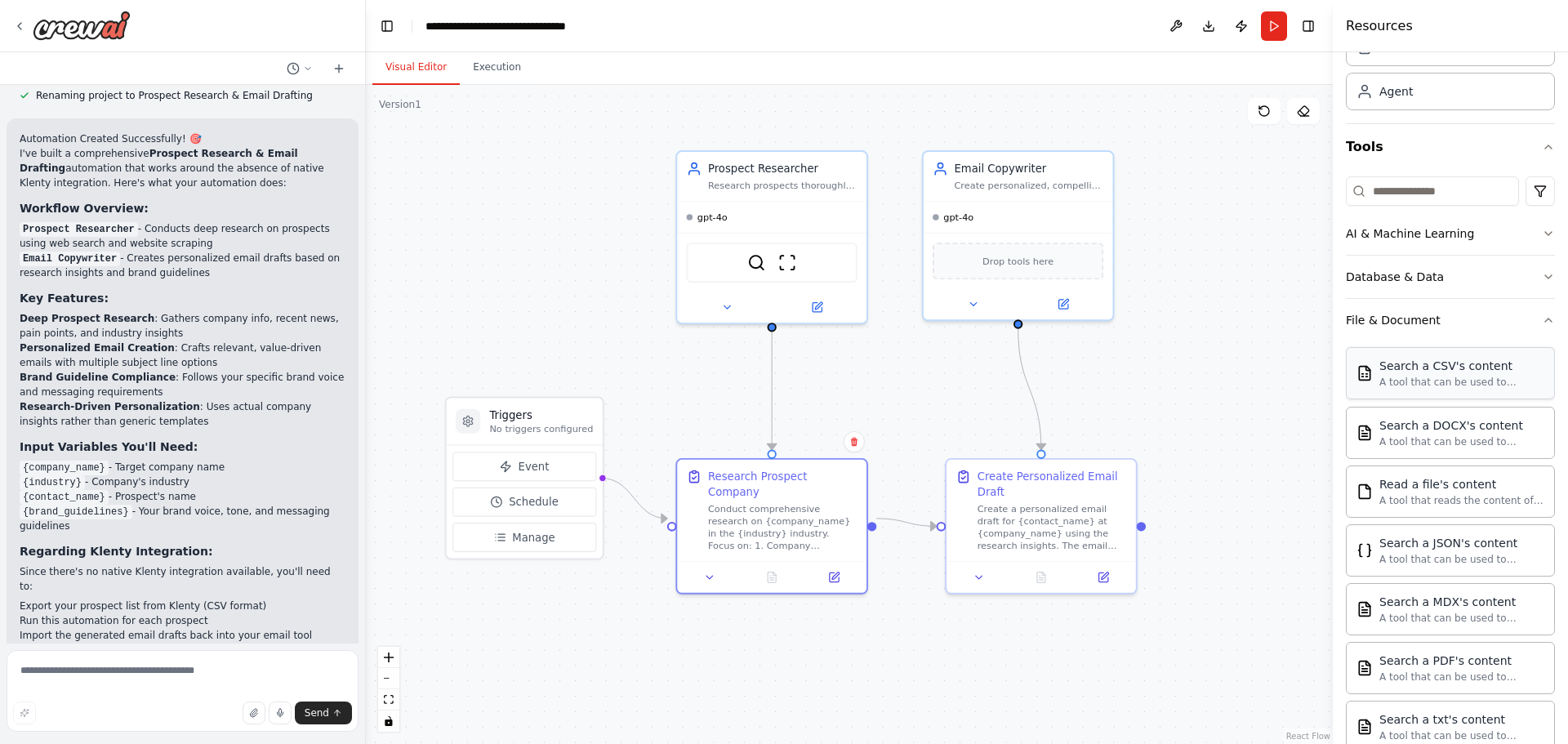
scroll to position [70, 0]
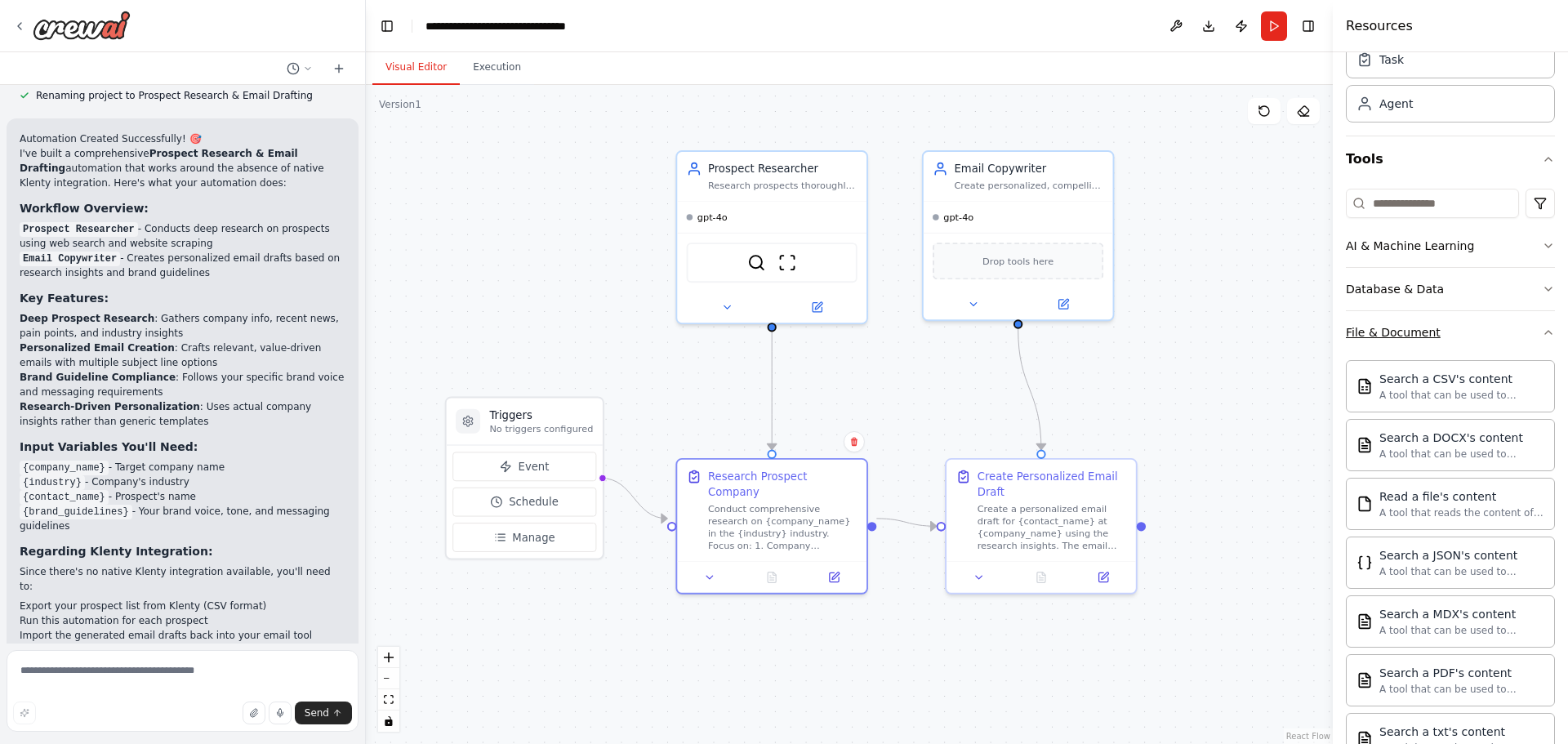
click at [1458, 329] on button "File & Document" at bounding box center [1450, 332] width 209 height 43
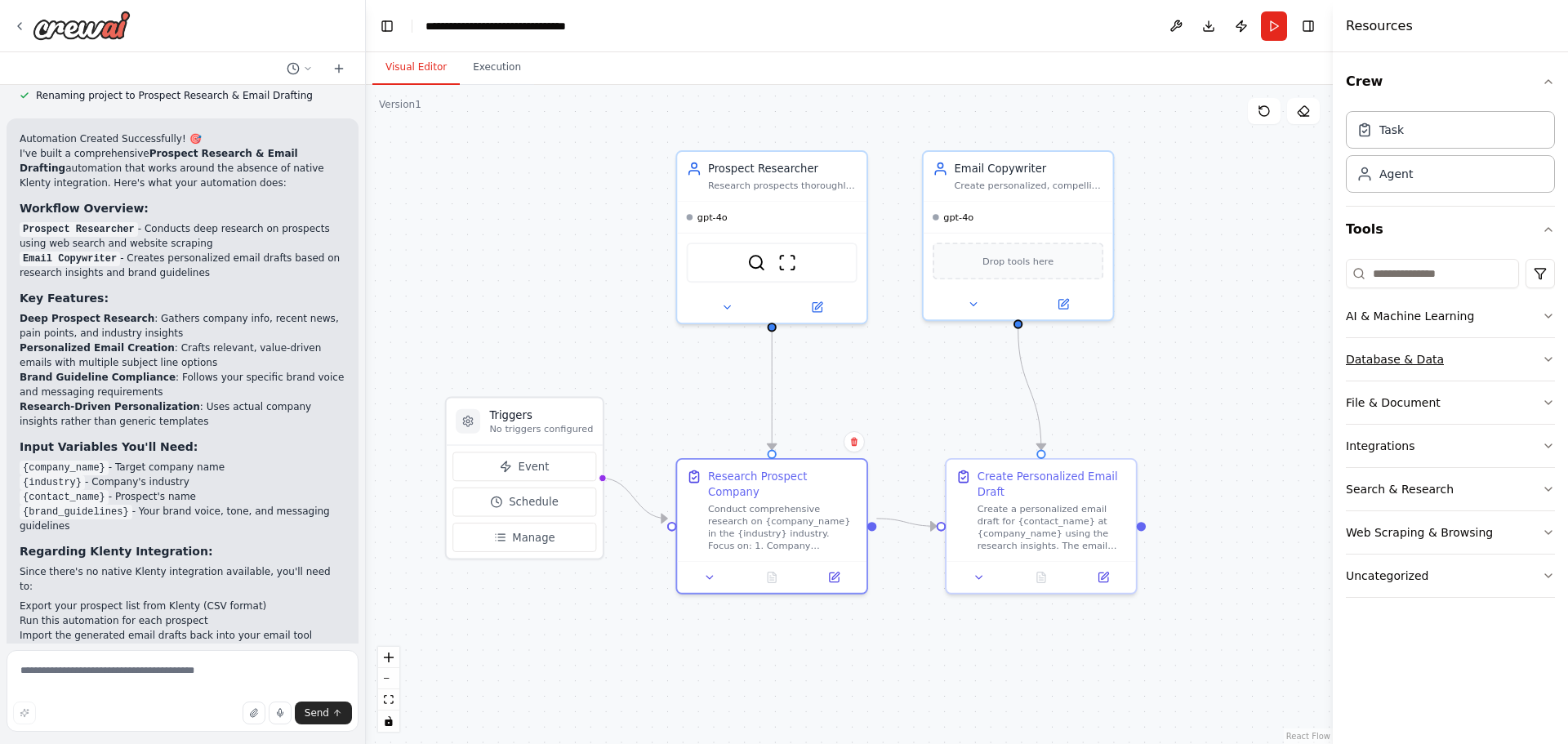
click at [1470, 376] on button "Database & Data" at bounding box center [1450, 359] width 209 height 43
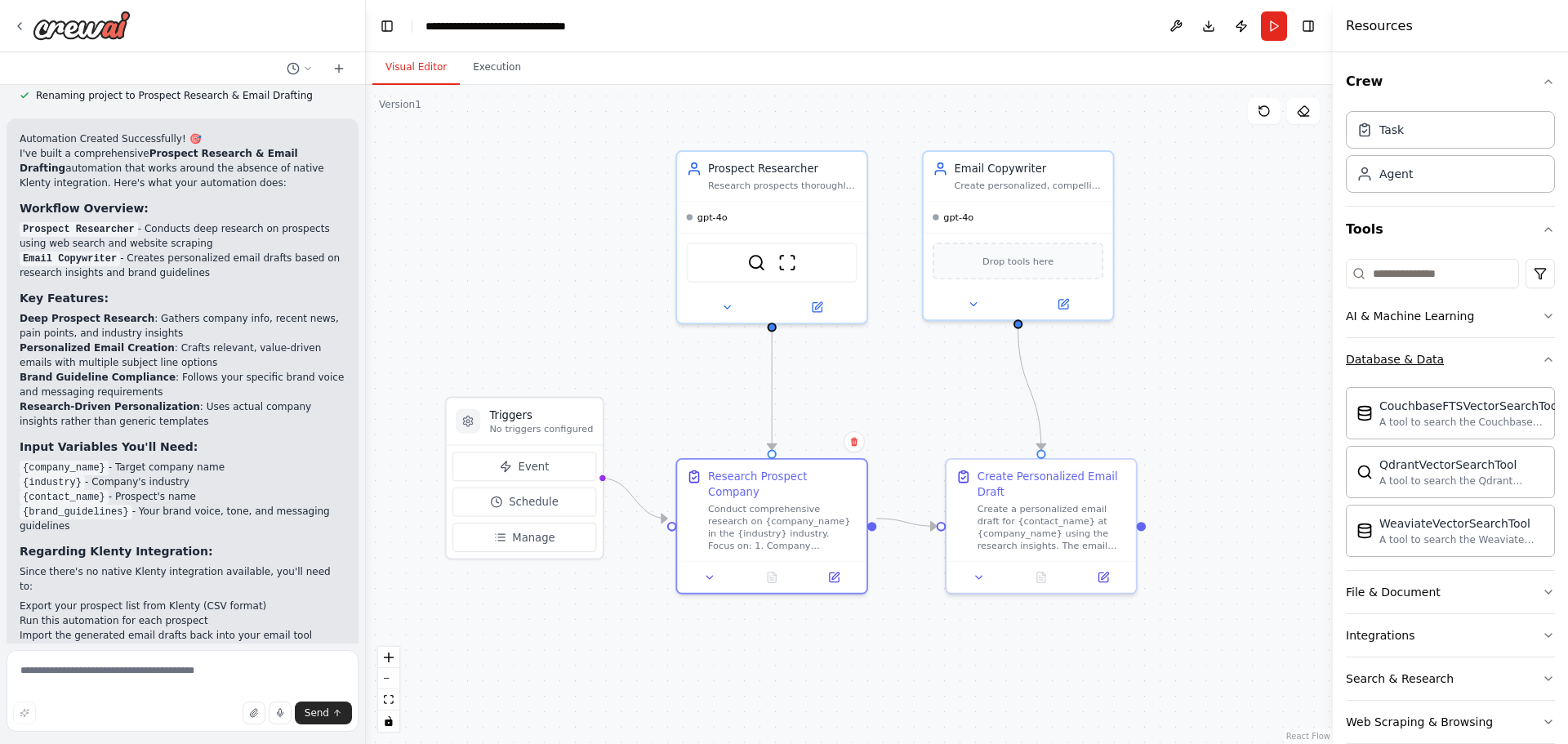
click at [1472, 373] on button "Database & Data" at bounding box center [1450, 359] width 209 height 43
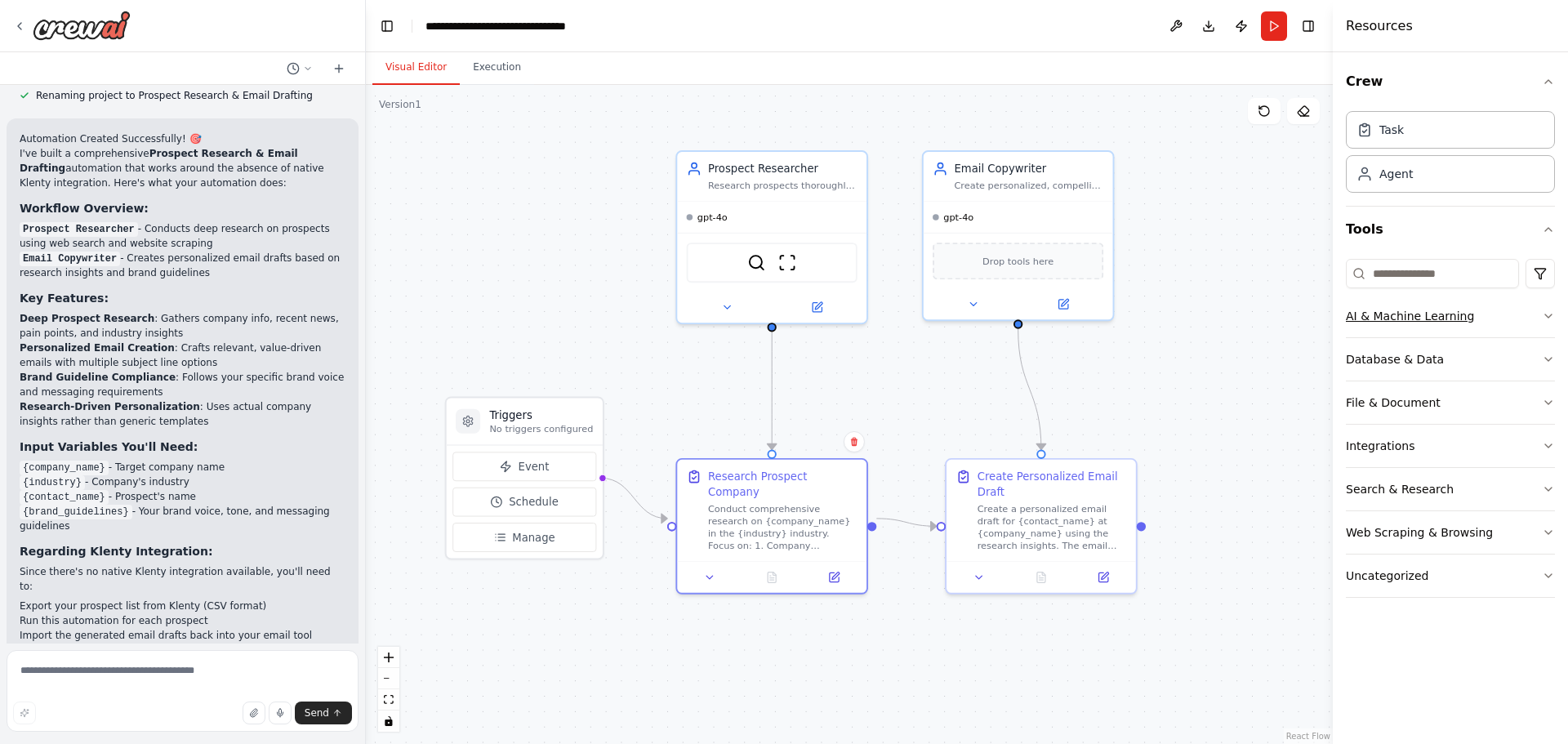
click at [1485, 327] on button "AI & Machine Learning" at bounding box center [1450, 315] width 209 height 43
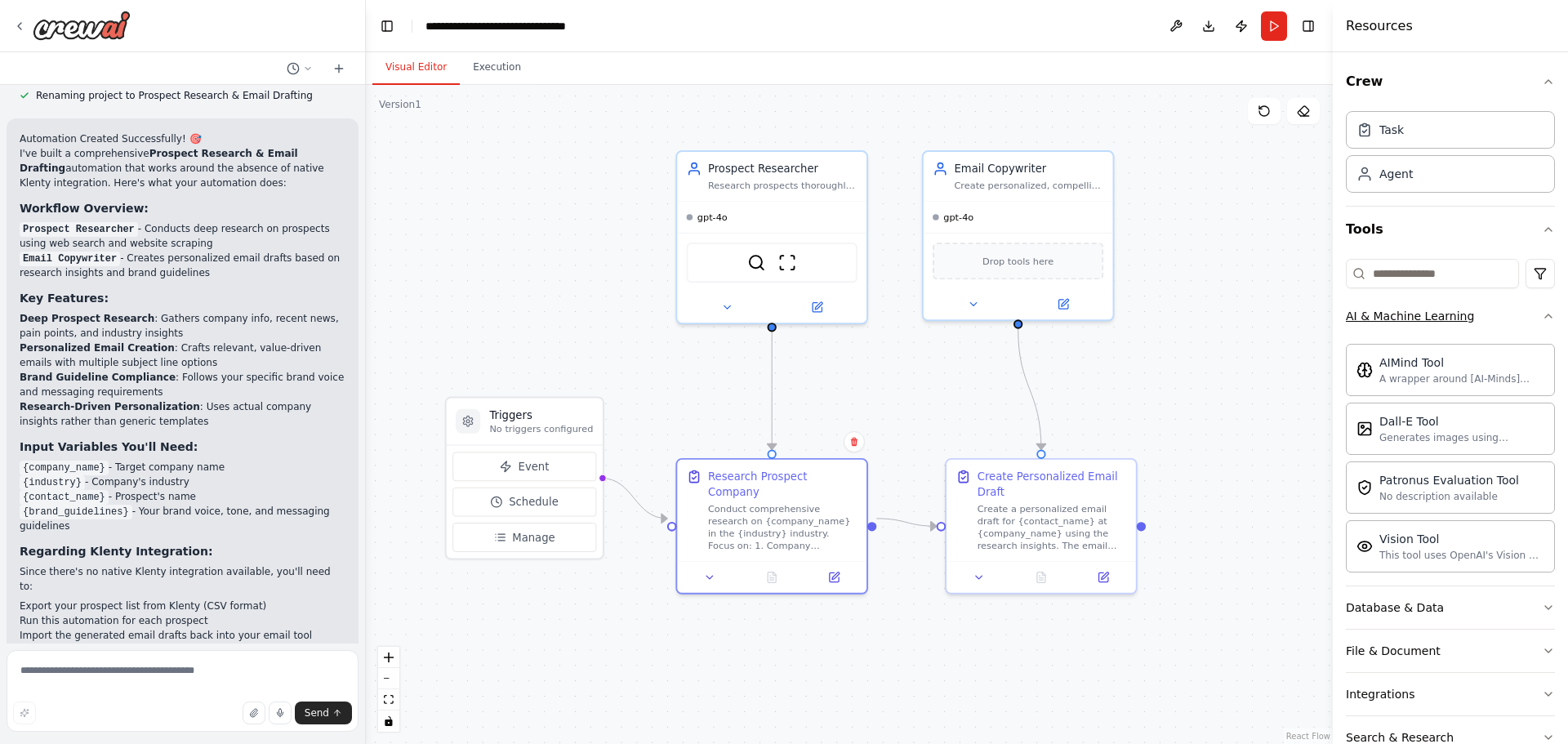
click at [1485, 330] on button "AI & Machine Learning" at bounding box center [1450, 315] width 209 height 43
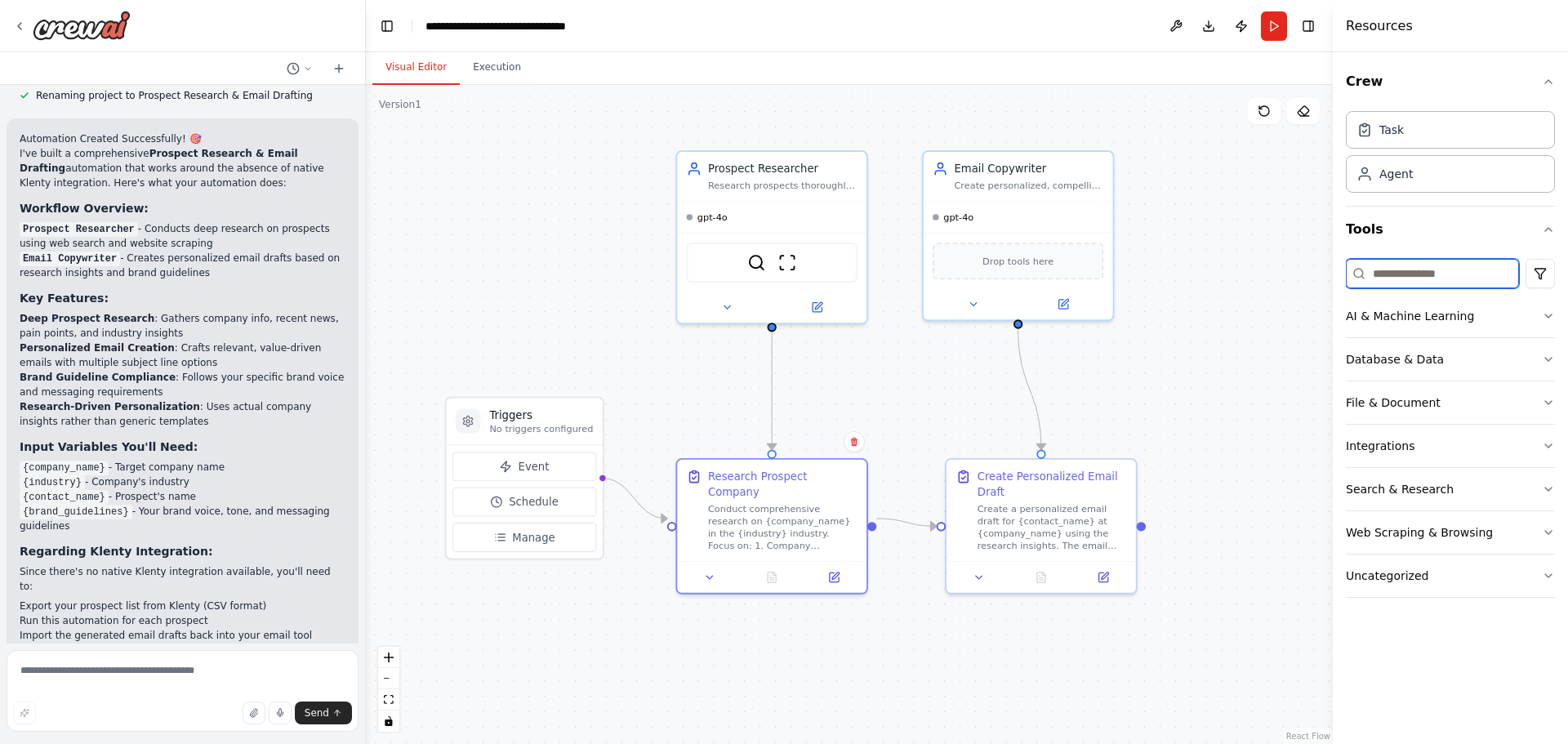
click at [1444, 280] on input at bounding box center [1432, 274] width 173 height 29
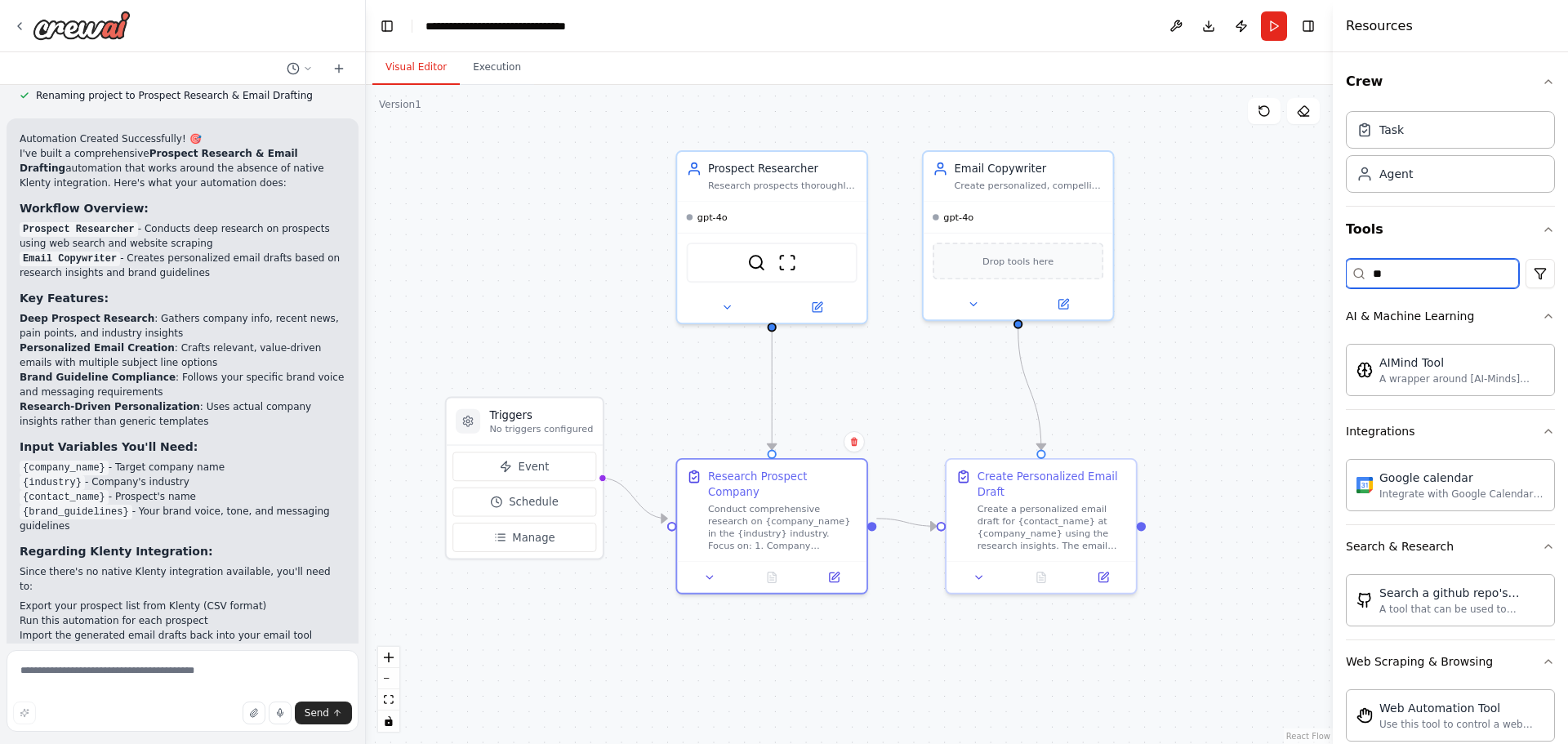
type input "*"
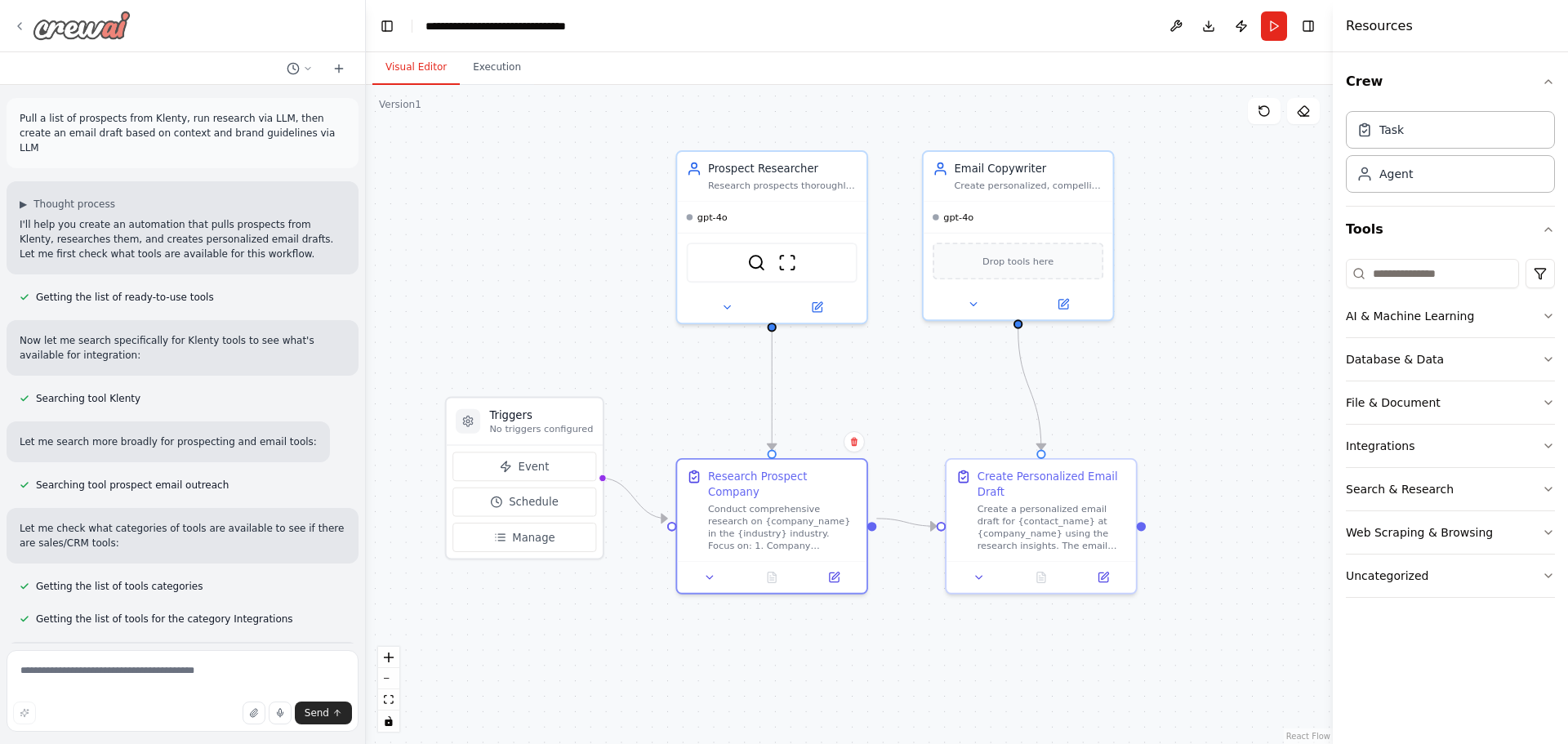
click at [19, 26] on icon at bounding box center [19, 26] width 13 height 13
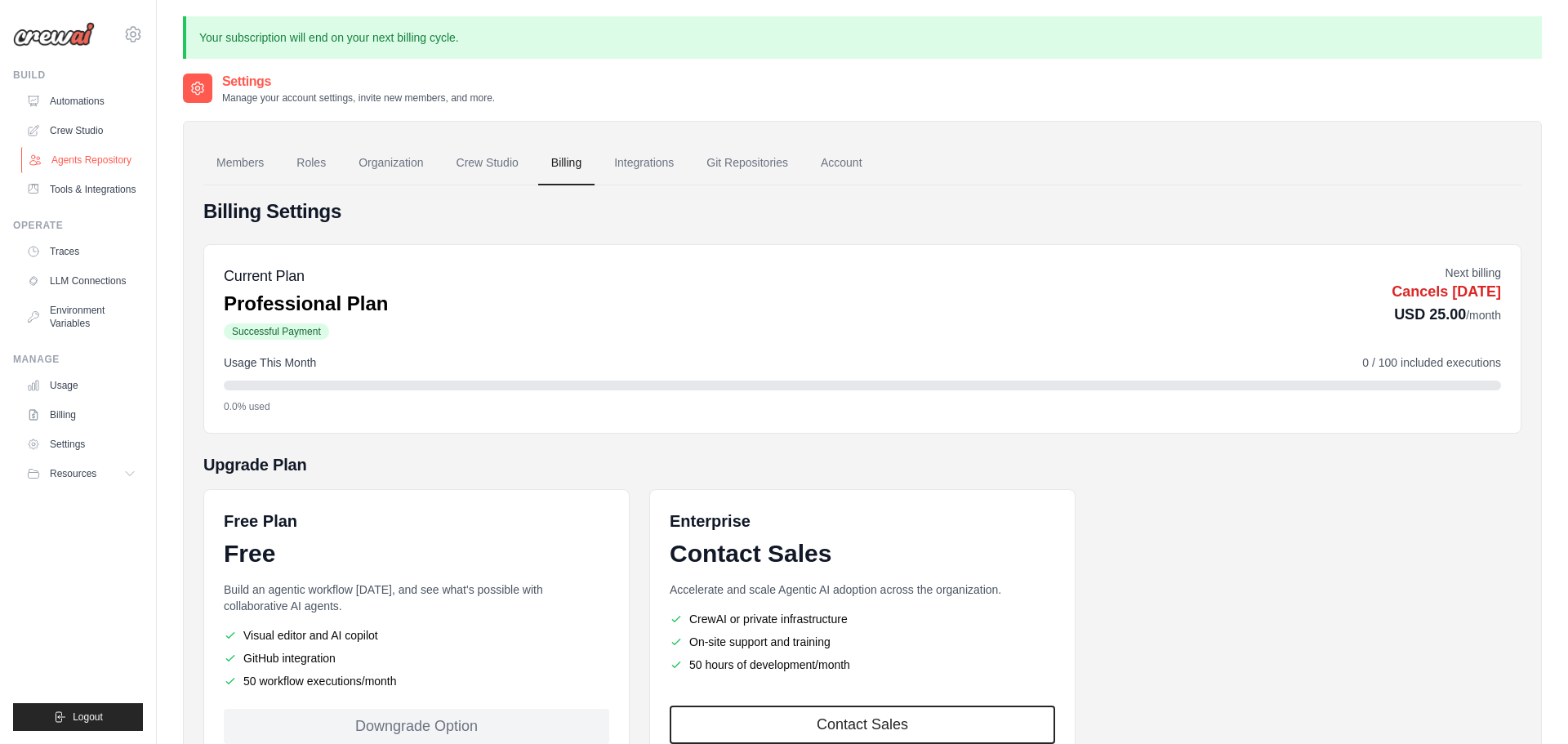
click at [76, 154] on link "Agents Repository" at bounding box center [82, 159] width 123 height 26
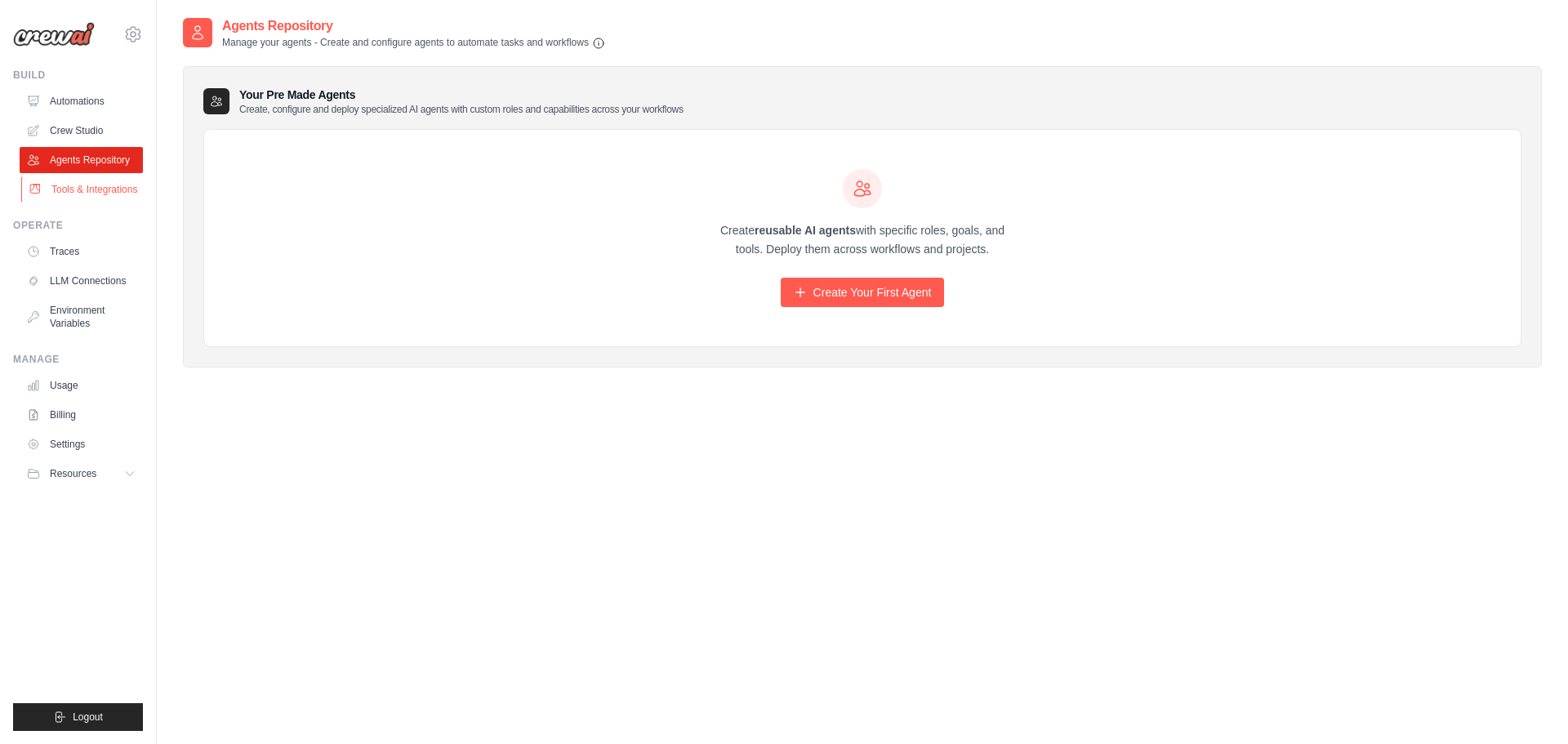
click at [96, 202] on link "Tools & Integrations" at bounding box center [82, 189] width 123 height 26
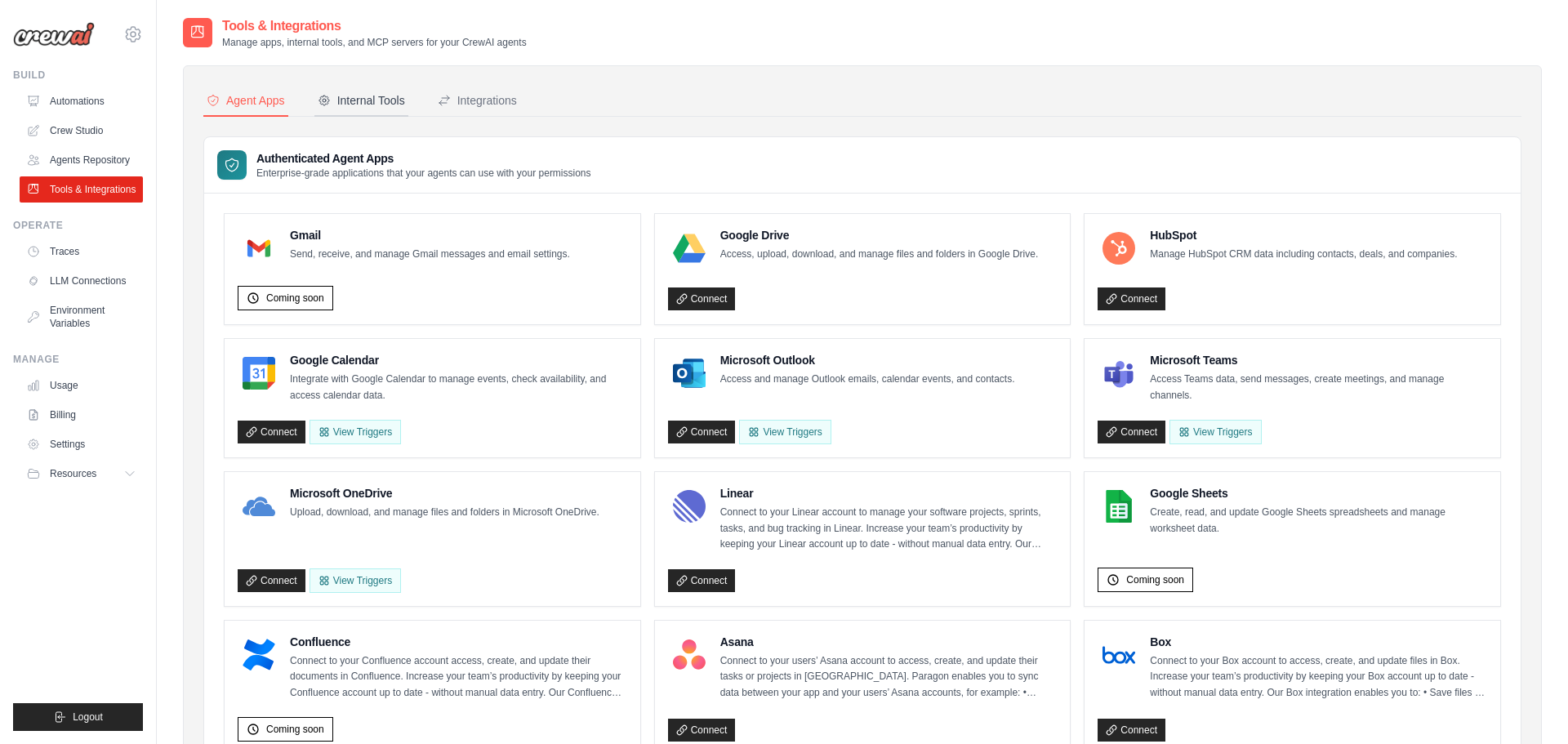
click at [380, 105] on div "Internal Tools" at bounding box center [361, 101] width 87 height 16
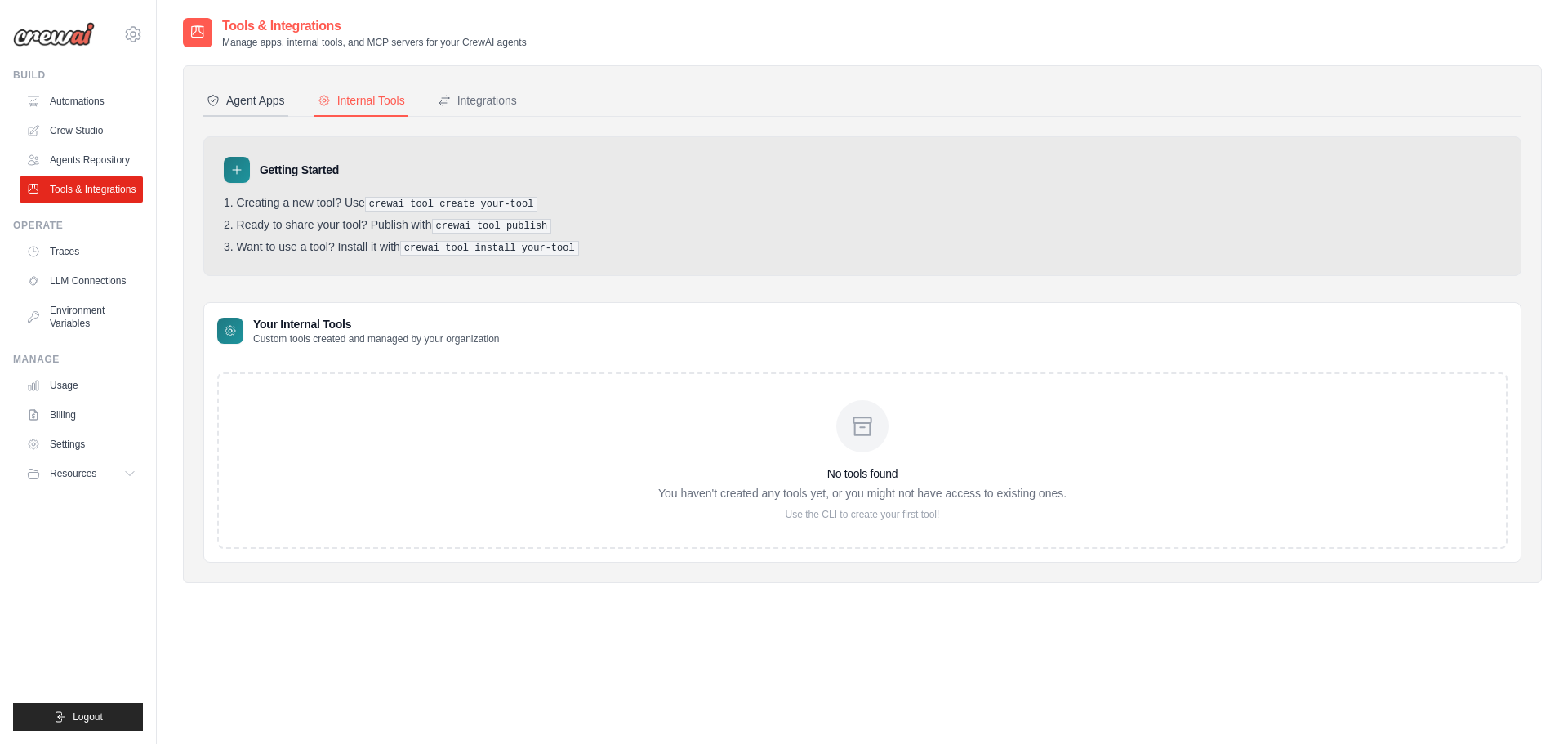
click at [216, 108] on div "Agent Apps" at bounding box center [246, 101] width 78 height 16
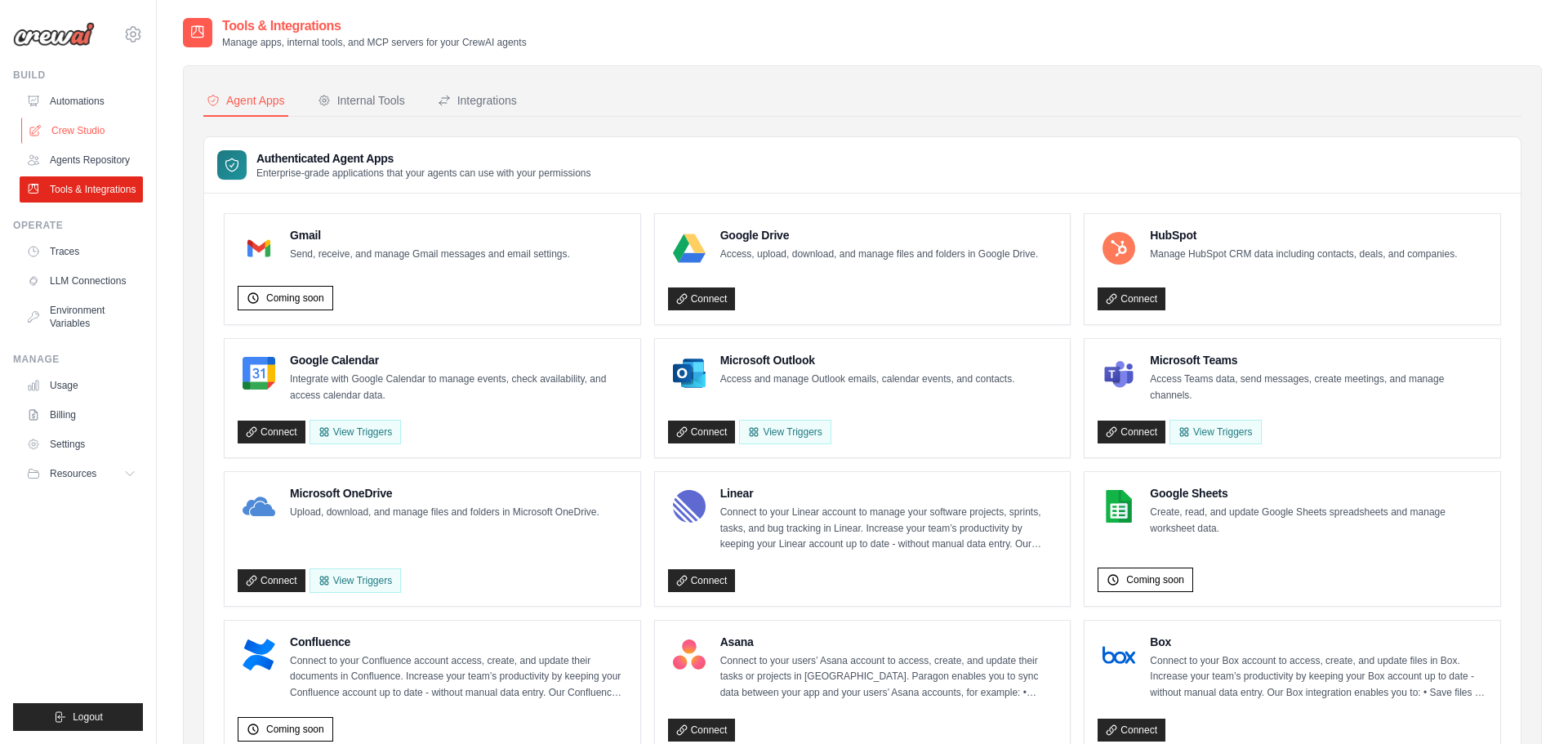
click at [86, 137] on link "Crew Studio" at bounding box center [82, 130] width 123 height 26
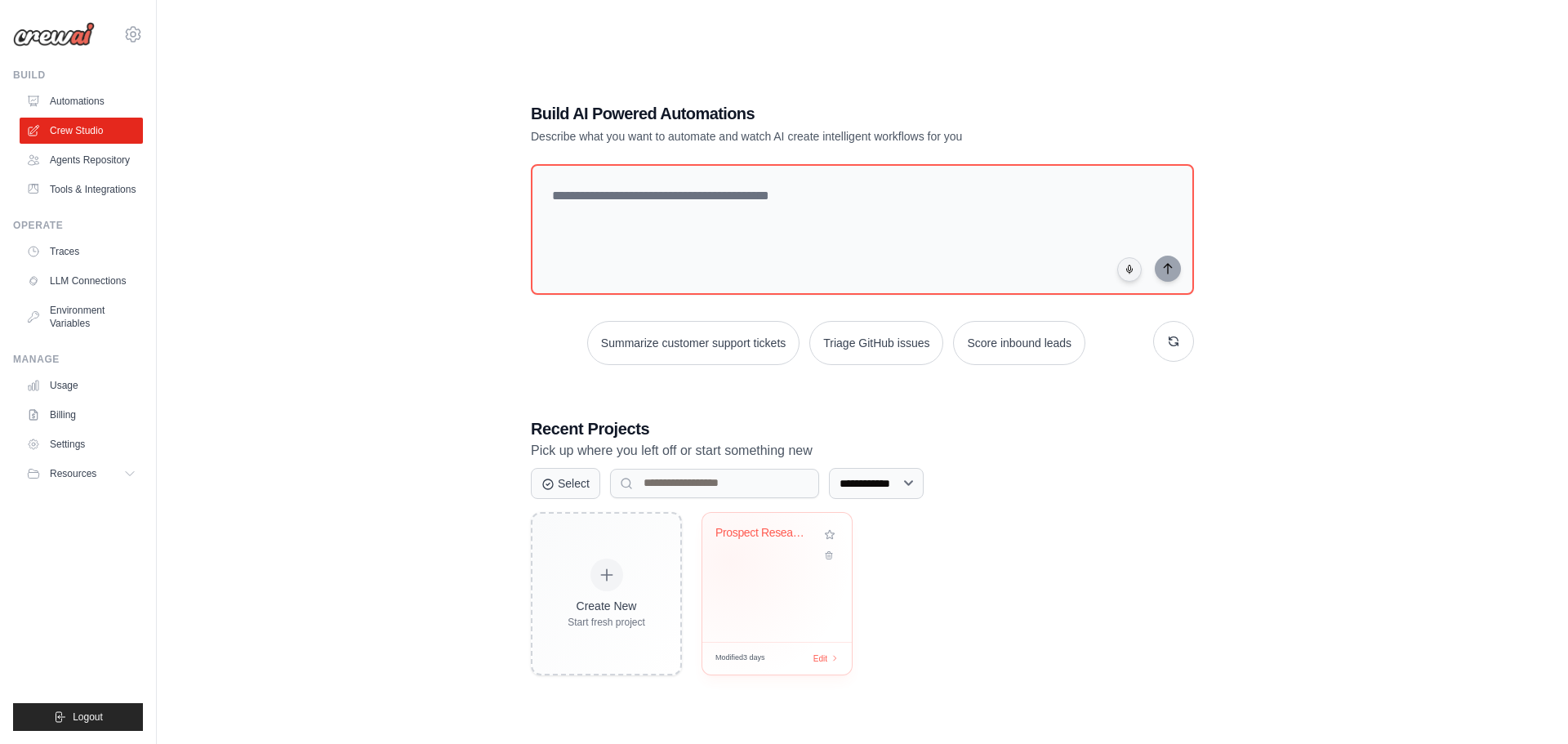
click at [742, 565] on div "Prospect Research & Email Drafting" at bounding box center [777, 577] width 150 height 129
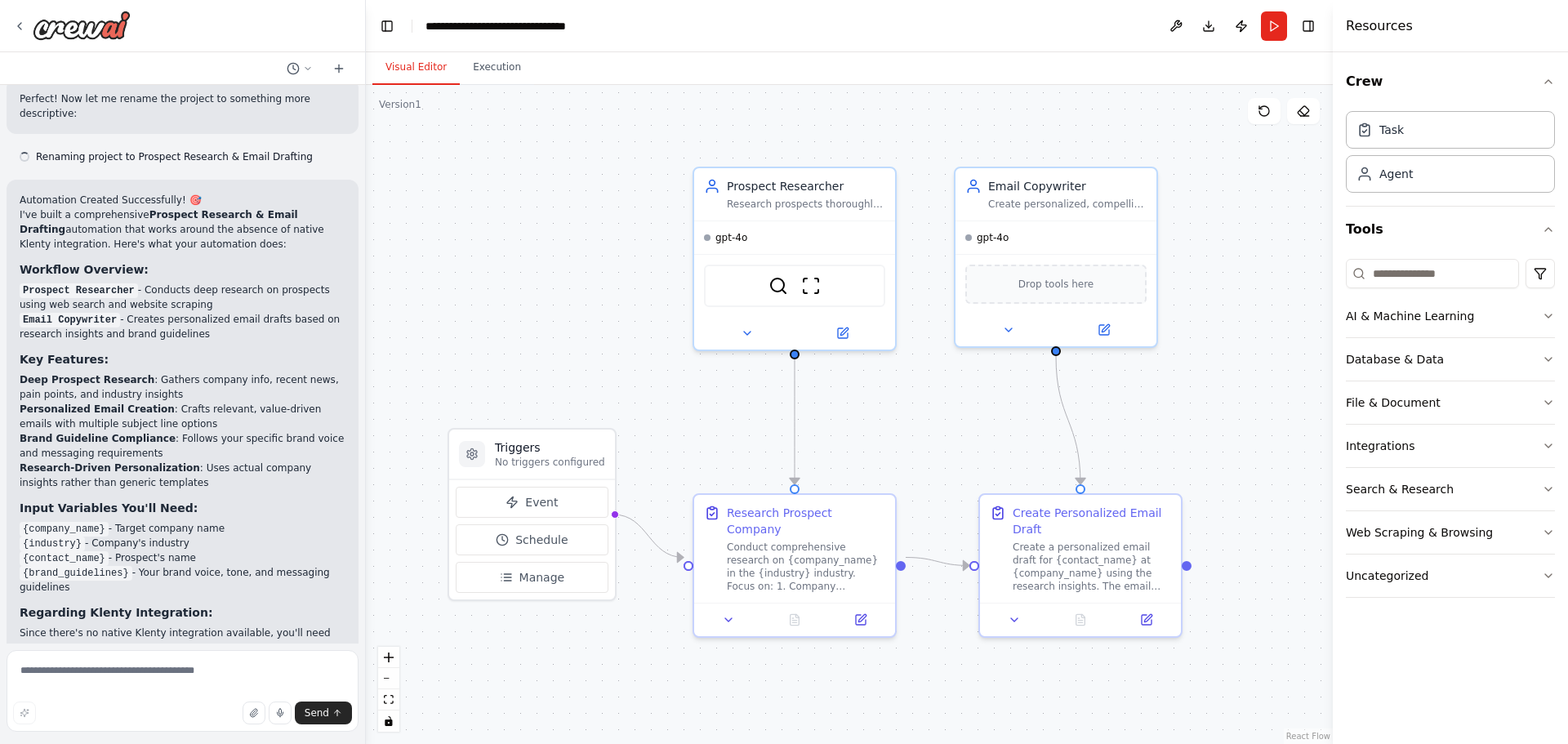
scroll to position [1376, 0]
